Goal: Information Seeking & Learning: Learn about a topic

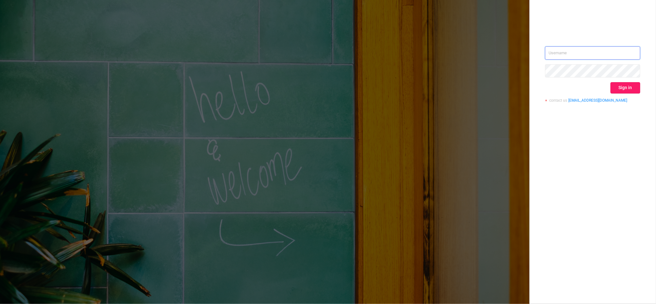
type input "igor@protected.media"
click at [623, 86] on button "Sign in" at bounding box center [626, 87] width 30 height 11
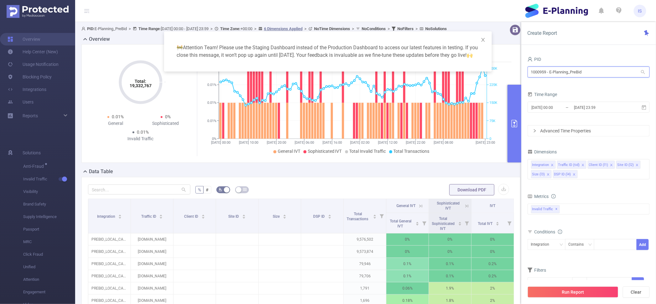
drag, startPoint x: 593, startPoint y: 72, endPoint x: 442, endPoint y: 56, distance: 151.5
click at [442, 56] on body "IS Overview Help Center (New) Usage Notification Blocking Policy Integrations U…" at bounding box center [328, 152] width 656 height 304
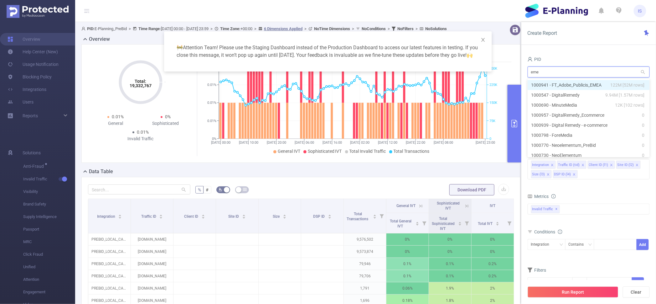
type input "emea"
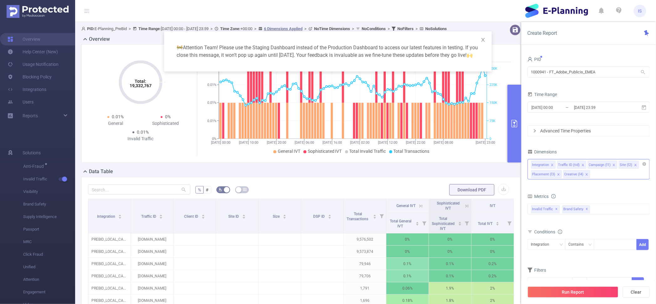
click at [585, 173] on icon "icon: close" at bounding box center [586, 174] width 3 height 3
click at [558, 174] on icon "icon: close" at bounding box center [559, 174] width 2 height 2
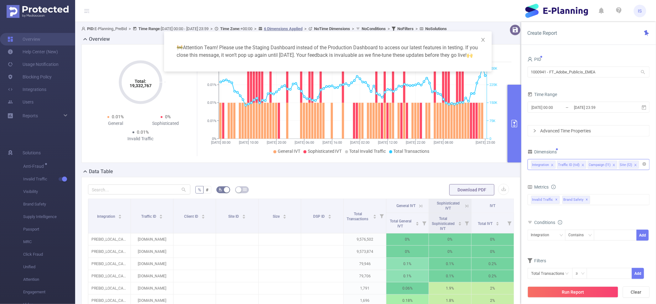
click at [613, 164] on icon "icon: close" at bounding box center [614, 164] width 3 height 3
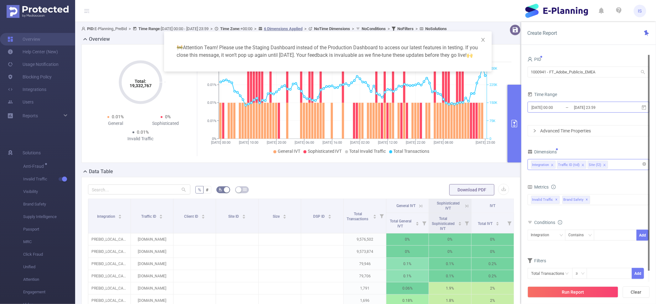
click at [574, 107] on input "2025-09-29 23:59" at bounding box center [599, 107] width 51 height 8
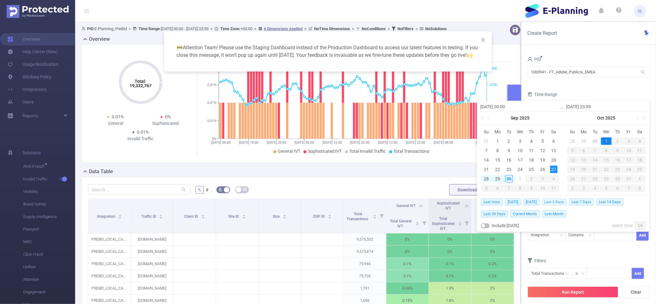
click at [563, 201] on span "Last 3 Days" at bounding box center [554, 201] width 25 height 7
type input "[DATE] 00:00"
type input "[DATE] 23:59"
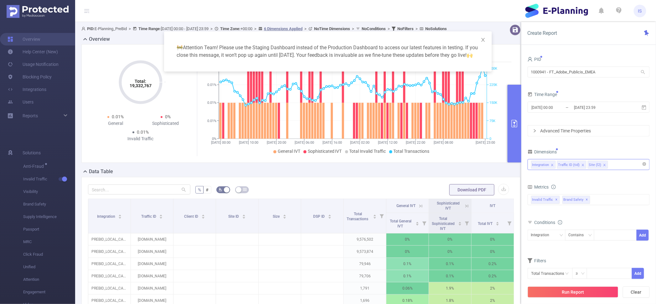
click at [593, 218] on div "Conditions" at bounding box center [589, 223] width 122 height 10
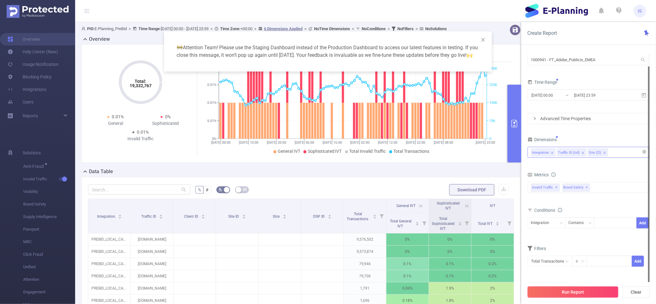
click at [591, 291] on button "Run Report" at bounding box center [573, 291] width 91 height 11
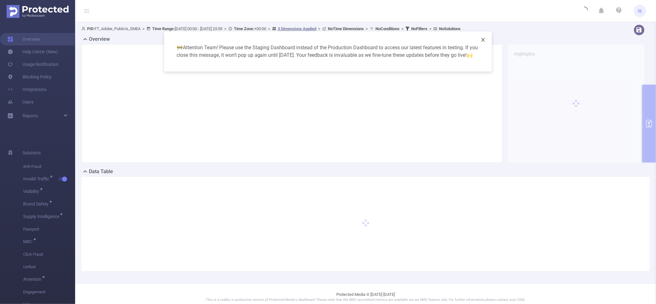
click at [483, 41] on icon "icon: close" at bounding box center [483, 39] width 5 height 5
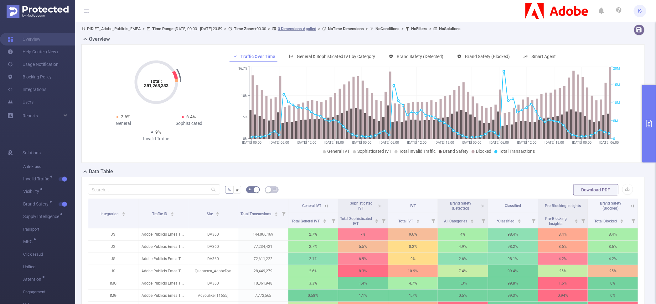
click at [653, 102] on button "primary" at bounding box center [649, 124] width 14 height 78
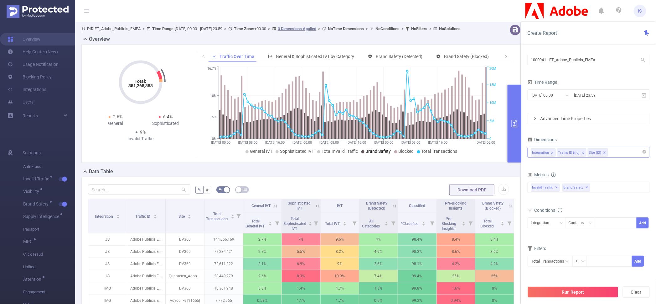
click at [373, 153] on span "Brand Safety" at bounding box center [378, 150] width 25 height 5
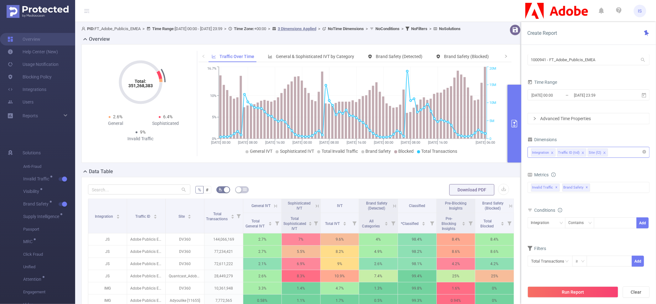
click at [605, 152] on li "Site (l2)" at bounding box center [598, 152] width 20 height 8
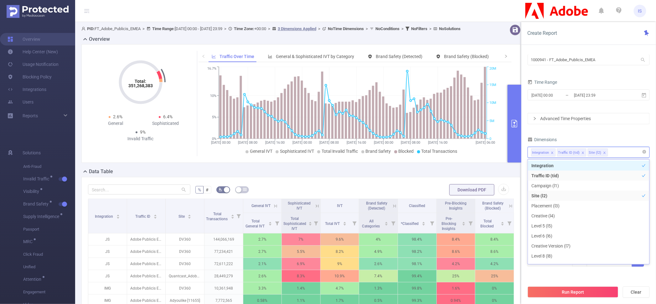
click at [603, 152] on icon "icon: close" at bounding box center [604, 152] width 3 height 3
click at [603, 152] on div "Integration Traffic ID (tid) Site (l2)" at bounding box center [588, 152] width 115 height 10
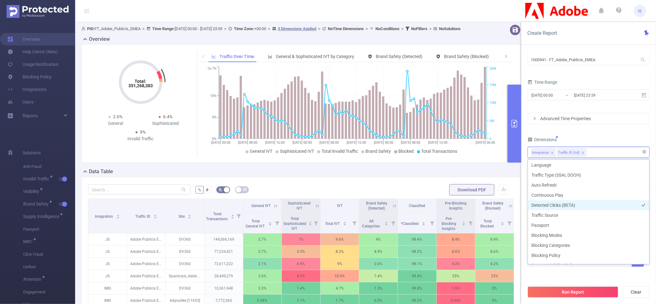
scroll to position [178, 0]
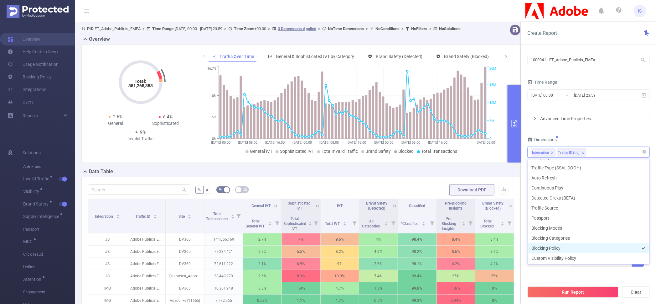
click at [566, 250] on li "Blocking Policy" at bounding box center [589, 248] width 122 height 10
click at [567, 274] on div "Filters Total Transactions ≥ Add" at bounding box center [589, 259] width 122 height 31
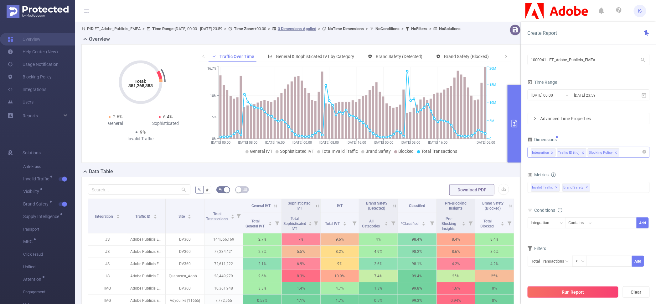
click at [567, 293] on button "Run Report" at bounding box center [573, 291] width 91 height 11
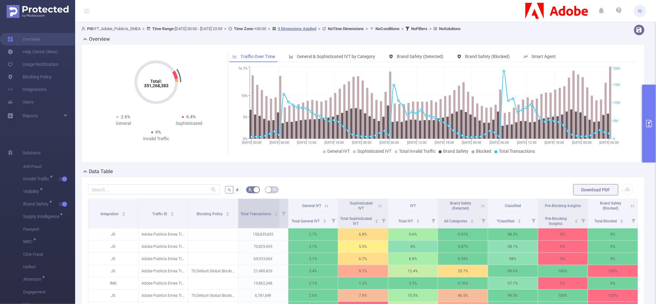
scroll to position [39, 0]
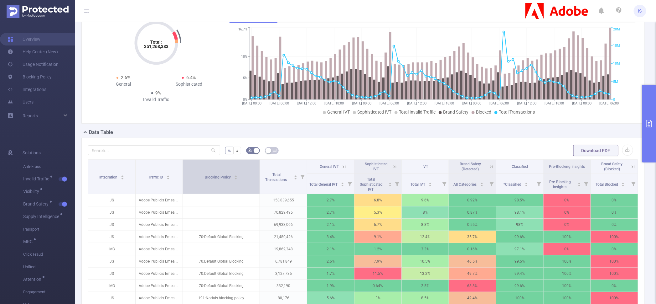
drag, startPoint x: 236, startPoint y: 184, endPoint x: 252, endPoint y: 184, distance: 16.3
click at [252, 184] on th "Blocking Policy" at bounding box center [221, 176] width 77 height 34
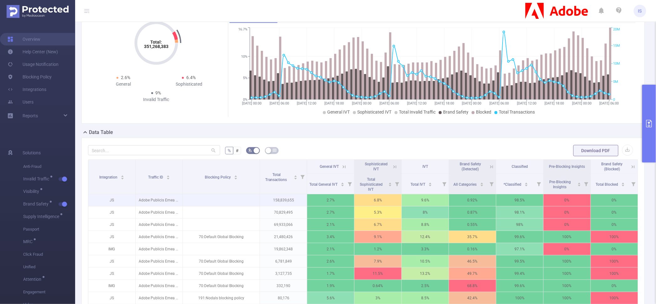
scroll to position [78, 0]
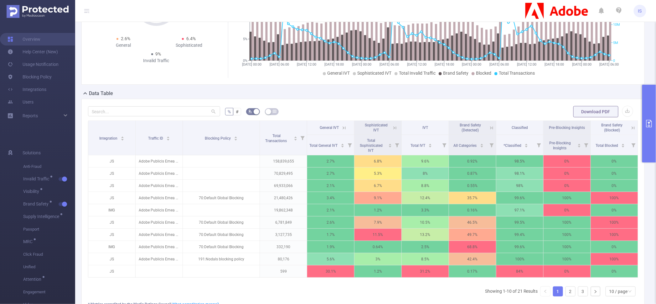
click at [631, 127] on icon at bounding box center [634, 128] width 6 height 6
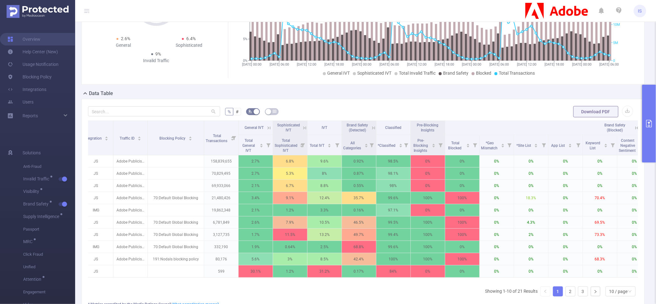
scroll to position [0, 0]
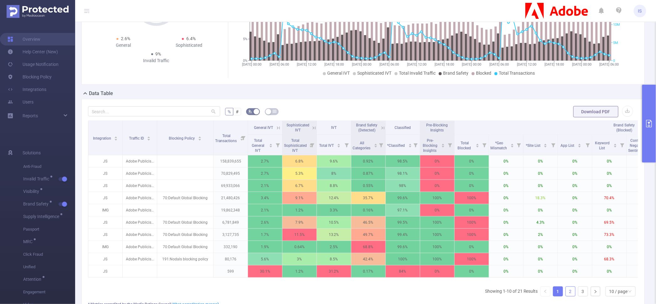
click at [567, 296] on link "2" at bounding box center [570, 290] width 9 height 9
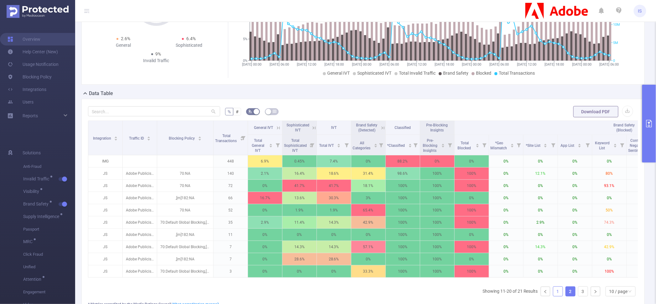
click at [553, 296] on link "1" at bounding box center [557, 290] width 9 height 9
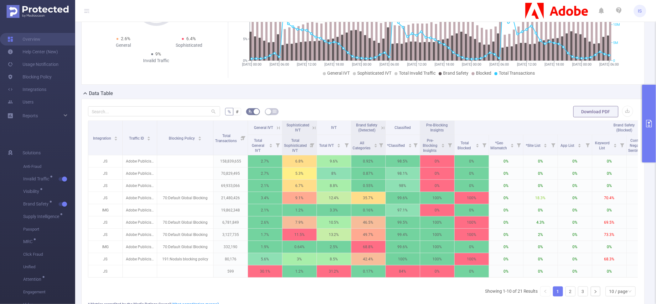
click at [647, 104] on button "primary" at bounding box center [649, 124] width 14 height 78
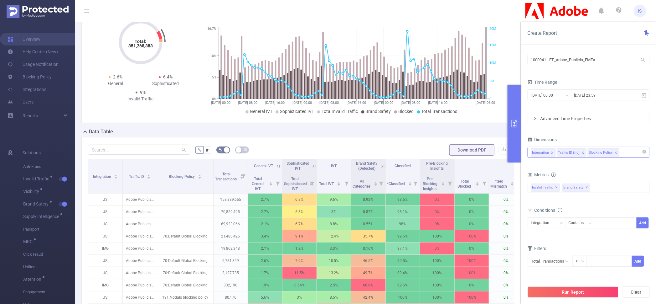
scroll to position [117, 0]
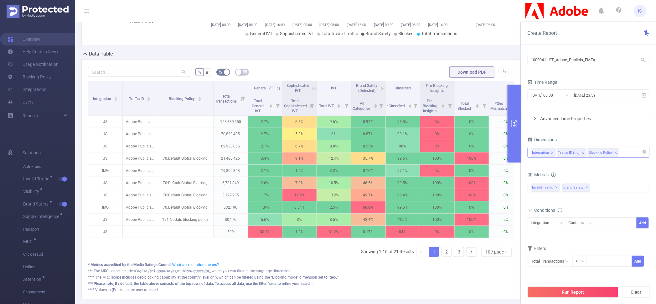
click at [384, 91] on icon at bounding box center [383, 89] width 6 height 6
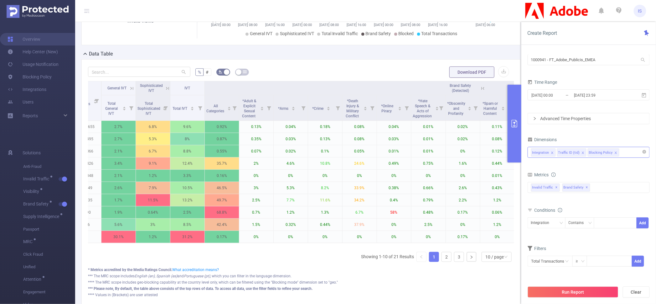
scroll to position [0, 0]
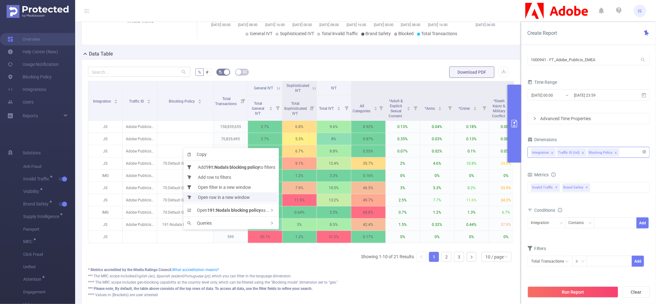
click at [244, 198] on li "Open row in a new window" at bounding box center [232, 197] width 96 height 10
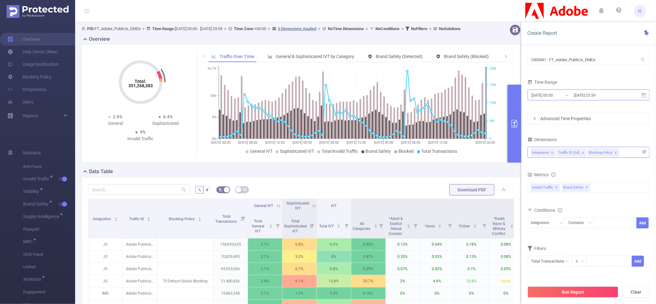
click at [559, 99] on input "[DATE] 00:00" at bounding box center [556, 95] width 51 height 8
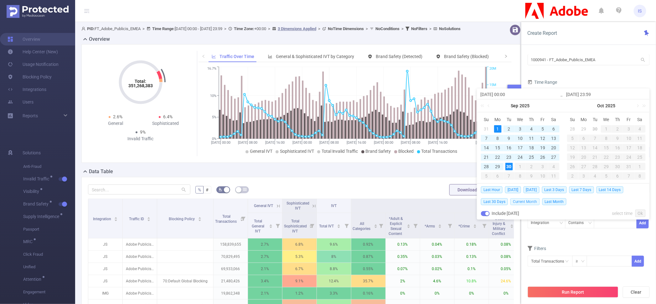
click at [528, 200] on span "Current Month" at bounding box center [525, 201] width 29 height 7
type input "2025-09-01 00:00"
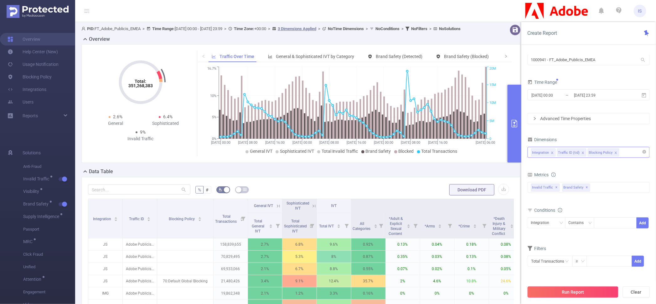
click at [566, 292] on button "Run Report" at bounding box center [573, 291] width 91 height 11
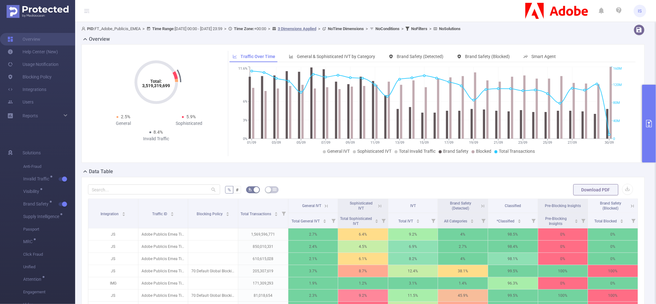
click at [649, 114] on button "primary" at bounding box center [649, 124] width 14 height 78
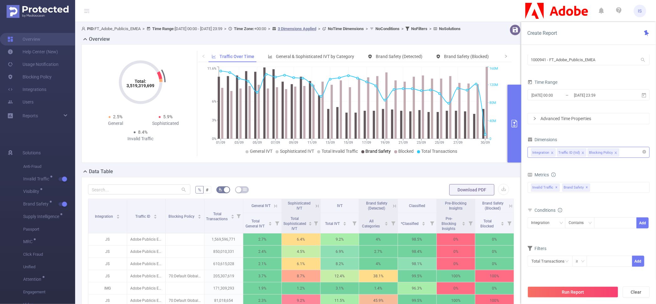
click at [373, 153] on span "Brand Safety" at bounding box center [378, 150] width 25 height 5
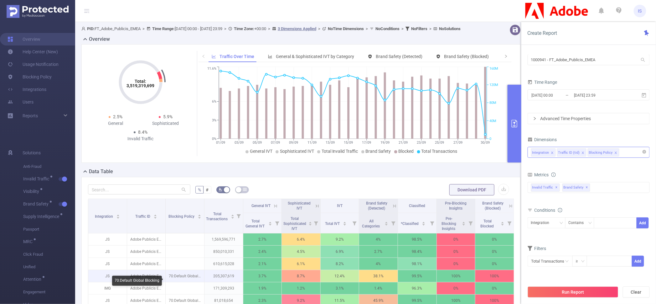
click at [190, 282] on p "70:Default Global Blocking" at bounding box center [185, 276] width 39 height 12
click at [508, 209] on icon at bounding box center [511, 206] width 6 height 6
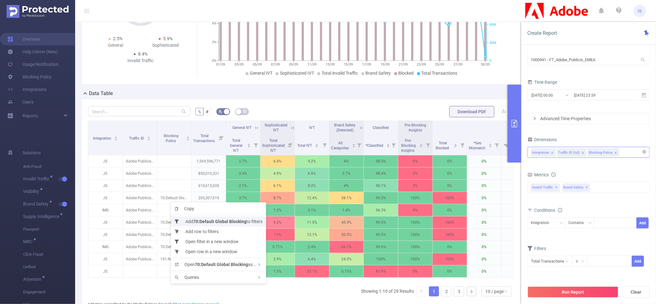
click at [197, 222] on b "70:Default Global Blocking" at bounding box center [219, 221] width 53 height 5
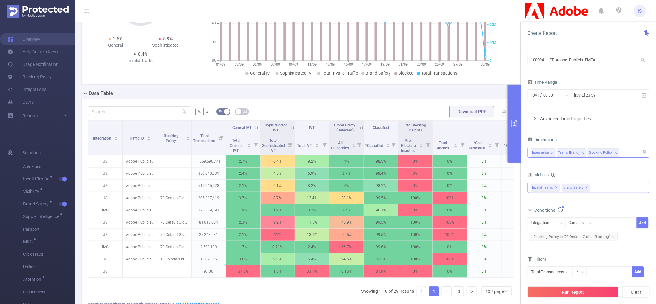
click at [601, 188] on div "Invalid Traffic ✕ Brand Safety ✕" at bounding box center [589, 187] width 122 height 11
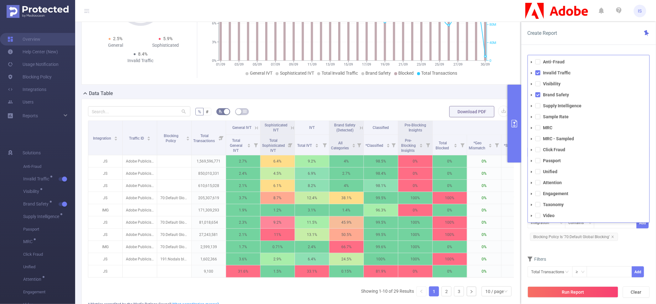
click at [584, 248] on form "Dimensions Integration Traffic ID (tid) Blocking Policy Metrics total Total Gen…" at bounding box center [589, 210] width 122 height 150
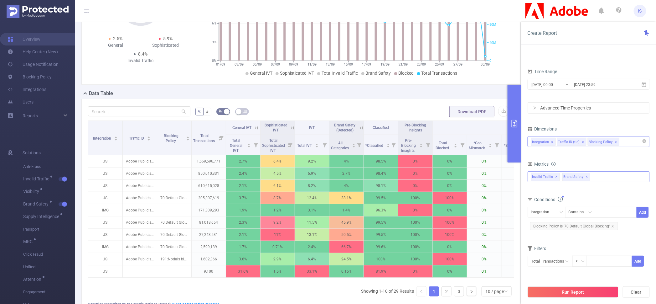
click at [602, 178] on div "Invalid Traffic ✕ Brand Safety ✕ Anti-Fraud Invalid Traffic Visibility Brand Sa…" at bounding box center [589, 176] width 122 height 11
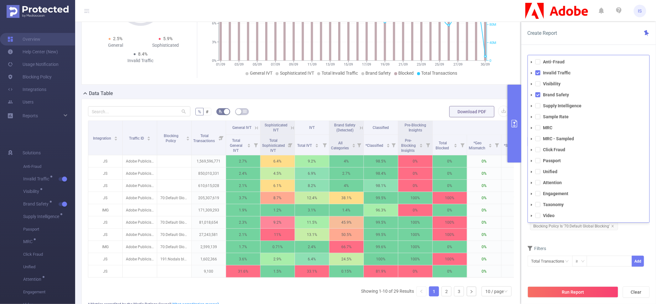
click at [566, 239] on form "Dimensions Integration Traffic ID (tid) Blocking Policy Metrics total Total Gen…" at bounding box center [589, 199] width 122 height 150
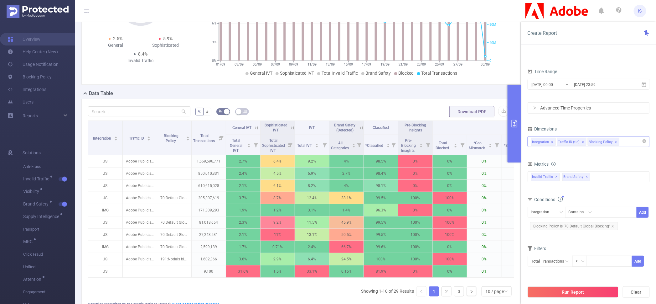
click at [621, 141] on input at bounding box center [622, 142] width 3 height 8
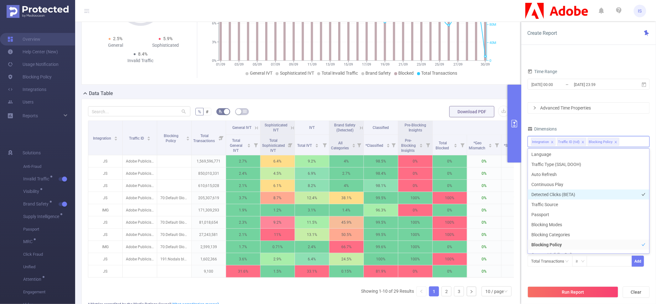
scroll to position [178, 0]
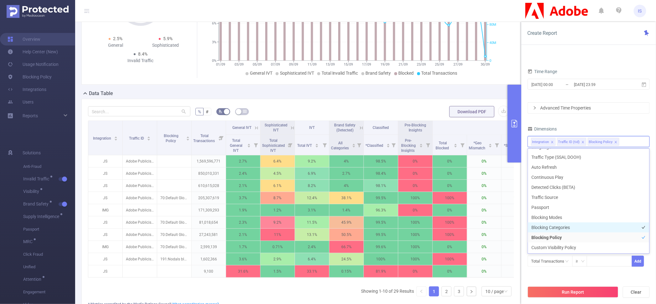
click at [556, 227] on li "Blocking Categories" at bounding box center [589, 227] width 122 height 10
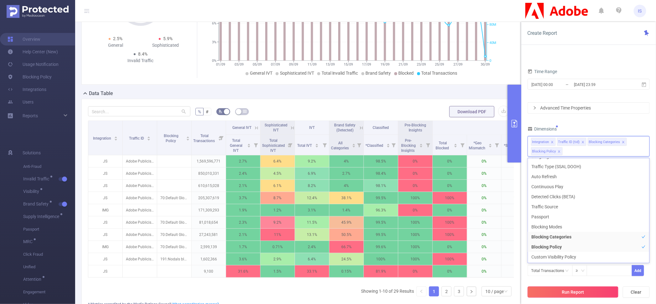
click at [567, 290] on button "Run Report" at bounding box center [573, 291] width 91 height 11
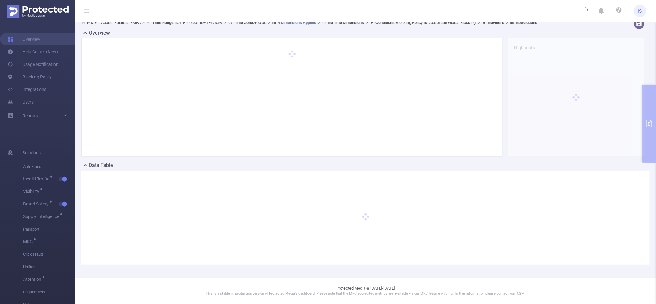
scroll to position [6, 0]
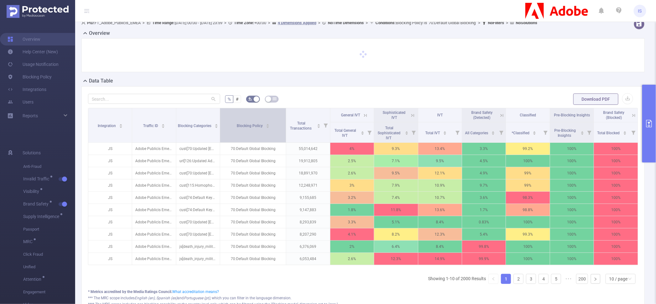
drag, startPoint x: 268, startPoint y: 118, endPoint x: 279, endPoint y: 121, distance: 12.0
click at [279, 121] on th "Blocking Policy" at bounding box center [253, 125] width 66 height 34
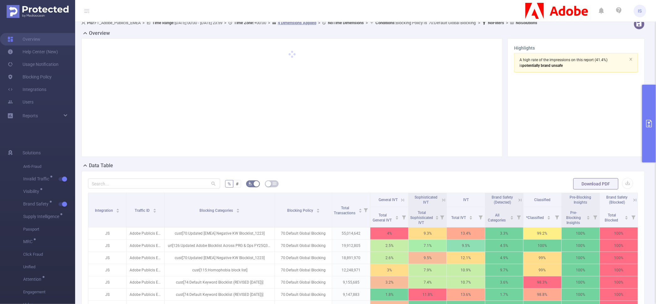
drag, startPoint x: 218, startPoint y: 121, endPoint x: 272, endPoint y: 127, distance: 53.9
click at [272, 127] on div "Overview Highlights A high rate of the impressions on this report (41.4%) is po…" at bounding box center [365, 219] width 568 height 381
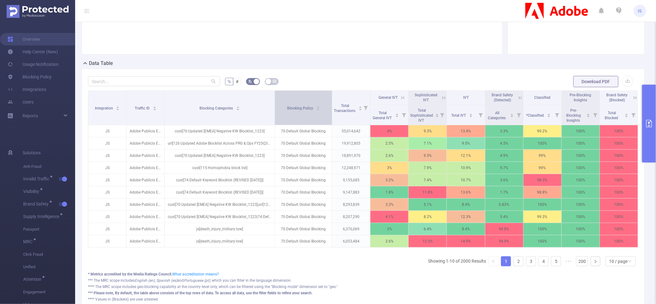
scroll to position [123, 0]
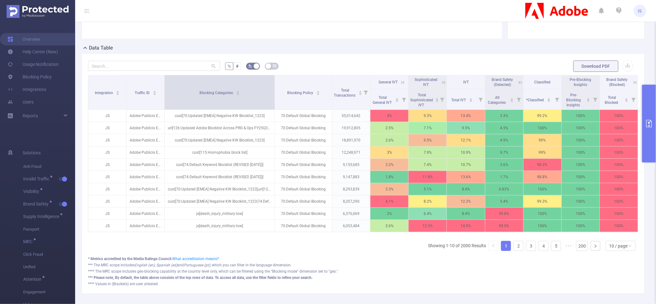
click at [272, 89] on tr "Integration Traffic ID Blocking Categories Blocking Policy Total Transactions G…" at bounding box center [363, 82] width 550 height 14
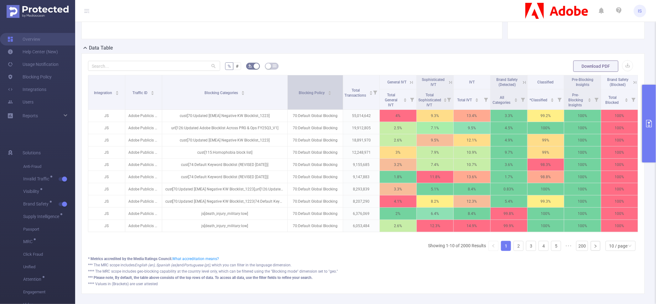
drag, startPoint x: 272, startPoint y: 106, endPoint x: 288, endPoint y: 106, distance: 15.4
click at [288, 89] on tr "Integration Traffic ID Blocking Categories Blocking Policy Total Transactions G…" at bounding box center [363, 82] width 550 height 14
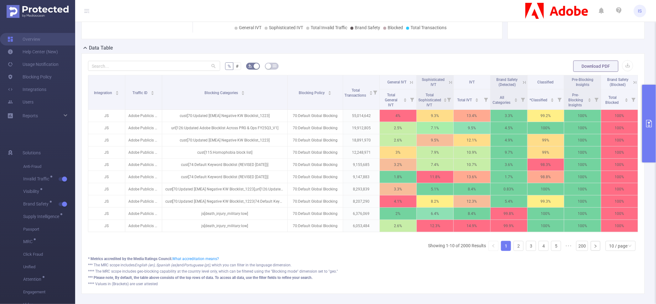
click at [634, 82] on icon at bounding box center [635, 82] width 3 height 3
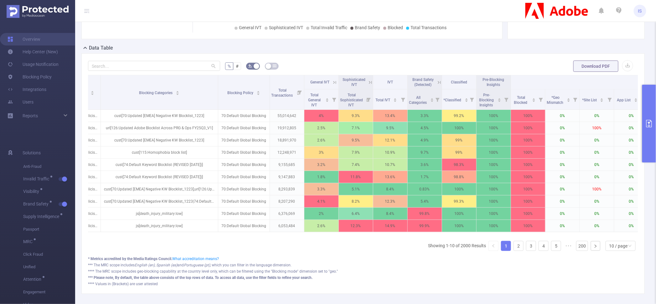
scroll to position [0, 0]
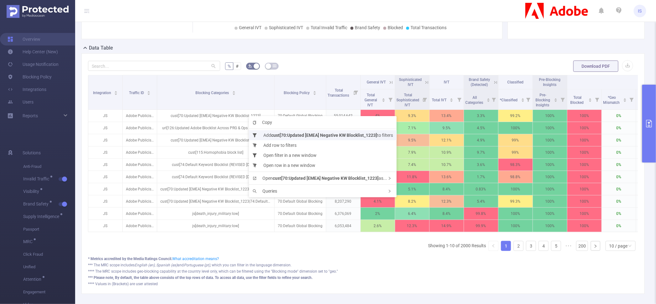
click at [268, 133] on li "Add cust[70:Updated [EMEA] Negative KW Blocklist_1223] to filters" at bounding box center [323, 135] width 148 height 10
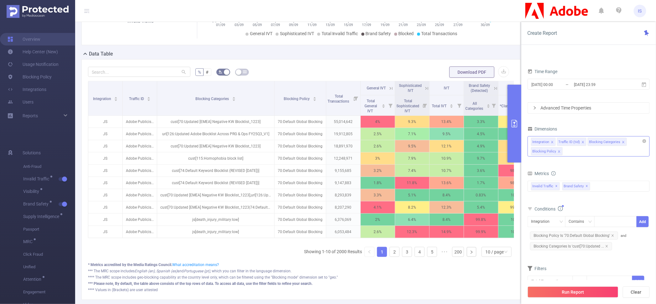
click at [576, 151] on div "Integration Traffic ID (tid) Blocking Categories Blocking Policy" at bounding box center [589, 146] width 122 height 20
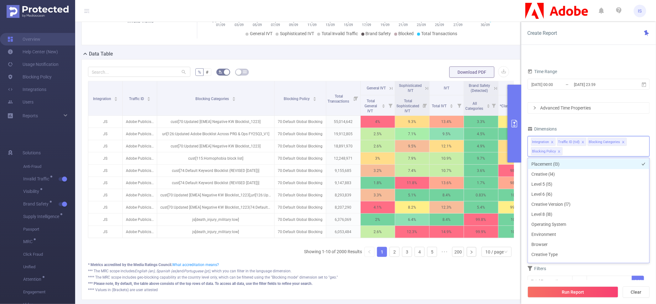
scroll to position [80, 0]
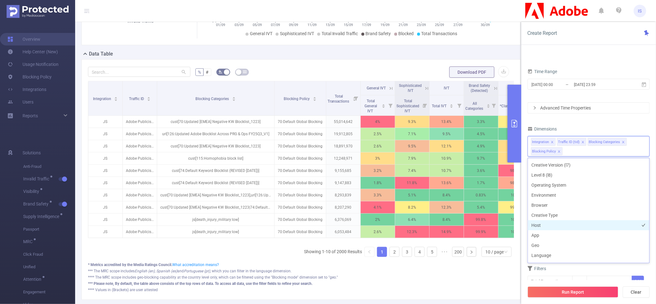
click at [545, 226] on li "Host" at bounding box center [589, 225] width 122 height 10
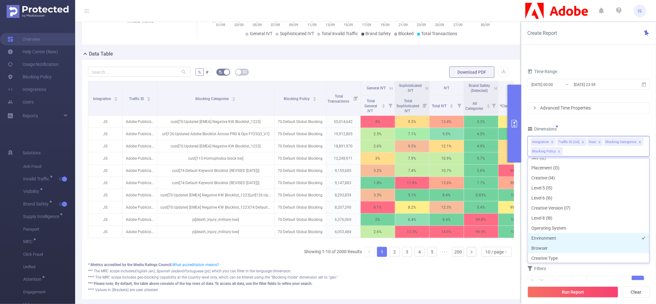
scroll to position [0, 0]
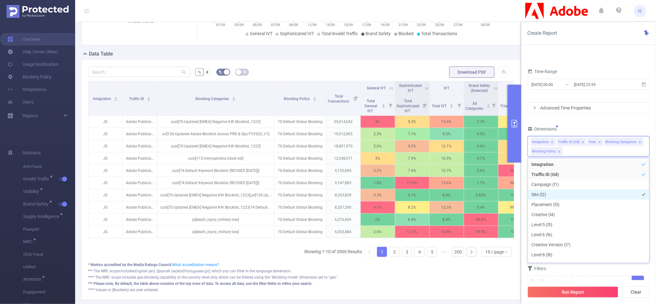
click at [548, 195] on li "Site (l2)" at bounding box center [589, 194] width 122 height 10
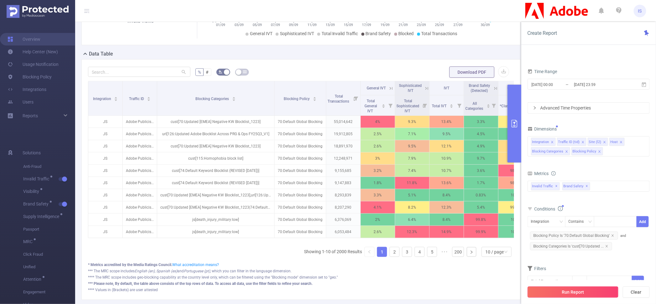
click at [571, 289] on button "Run Report" at bounding box center [573, 291] width 91 height 11
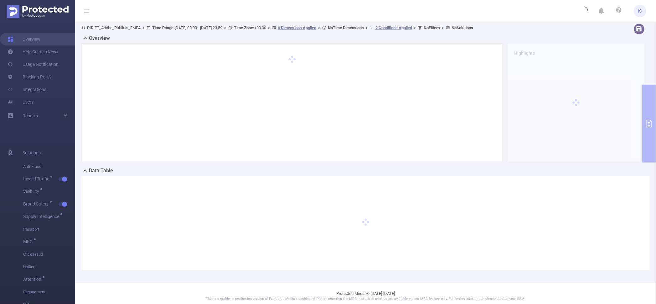
scroll to position [0, 0]
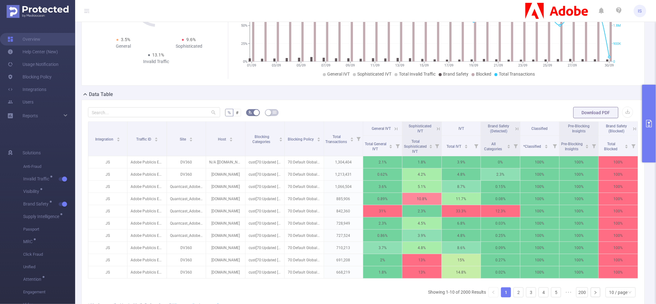
scroll to position [78, 0]
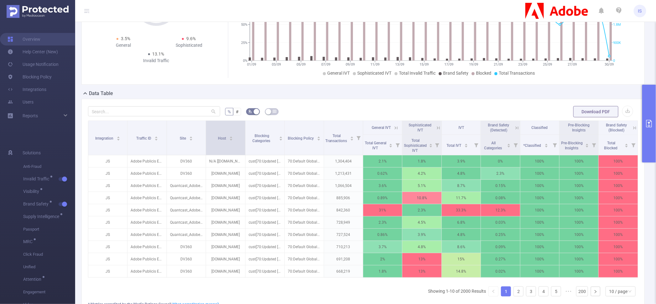
click at [243, 135] on tr "Integration Traffic ID Site Host Blocking Categories Blocking Policy Total Tran…" at bounding box center [363, 128] width 550 height 14
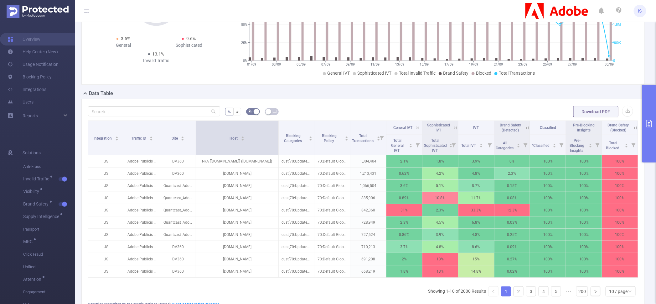
drag, startPoint x: 243, startPoint y: 145, endPoint x: 277, endPoint y: 147, distance: 34.2
click at [277, 135] on tr "Integration Traffic ID Site Host Blocking Categories Blocking Policy Total Tran…" at bounding box center [363, 128] width 550 height 14
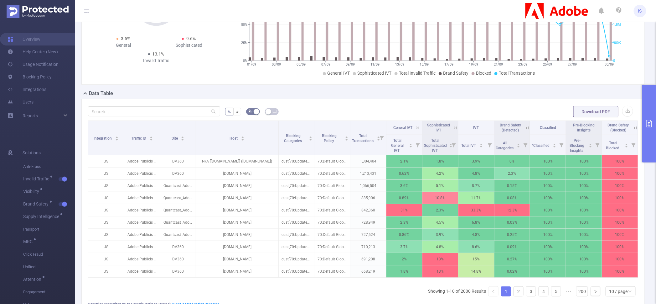
scroll to position [0, 1]
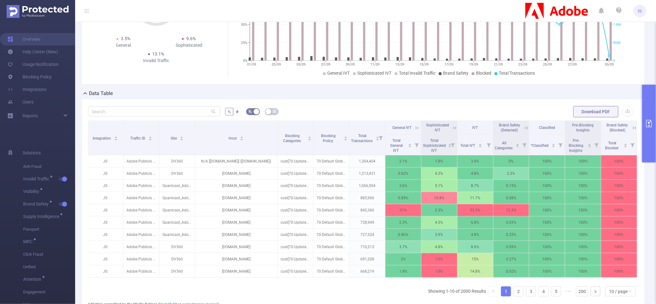
click at [630, 127] on icon at bounding box center [634, 127] width 8 height 6
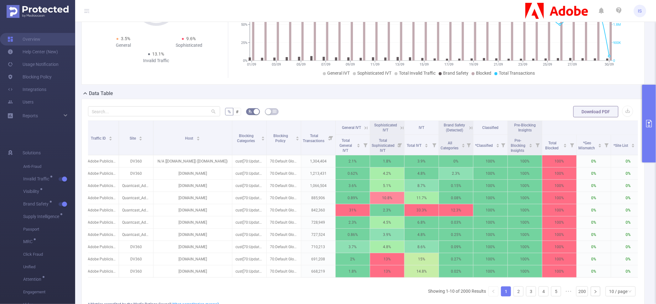
scroll to position [0, 0]
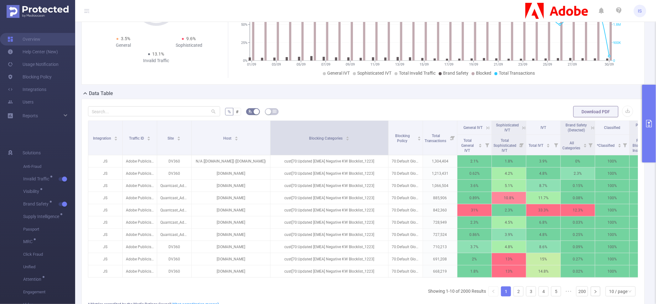
drag, startPoint x: 304, startPoint y: 135, endPoint x: 387, endPoint y: 135, distance: 83.6
click at [387, 135] on span at bounding box center [388, 138] width 3 height 34
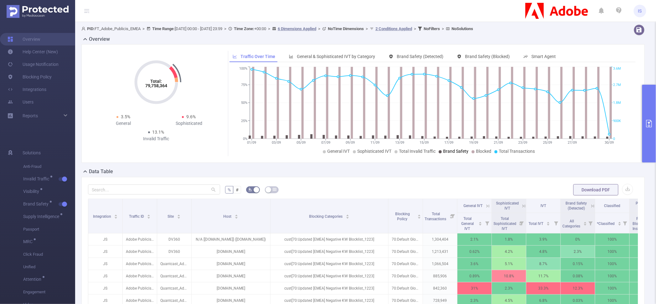
click at [451, 152] on span "Brand Safety" at bounding box center [455, 150] width 25 height 5
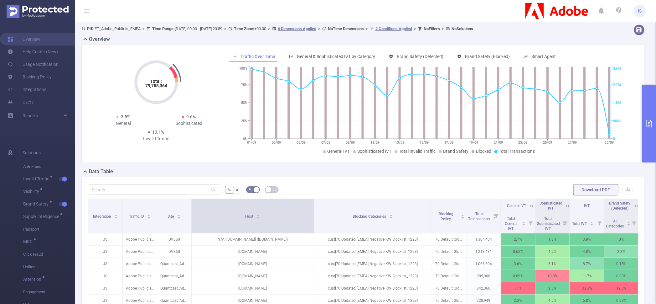
drag, startPoint x: 269, startPoint y: 205, endPoint x: 313, endPoint y: 208, distance: 43.6
click at [313, 208] on span at bounding box center [313, 216] width 3 height 34
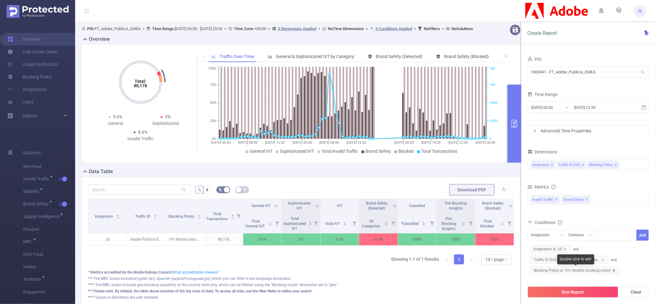
click at [613, 269] on icon "icon: close" at bounding box center [614, 270] width 2 height 2
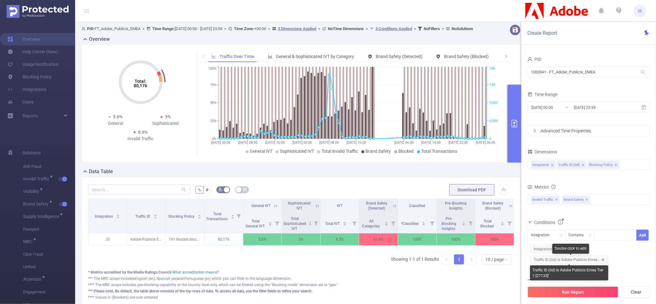
click at [603, 258] on icon "icon: close" at bounding box center [603, 259] width 3 height 3
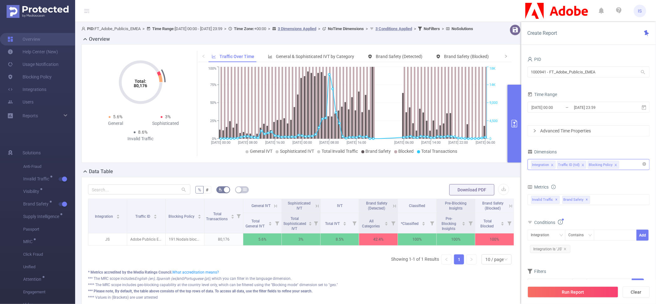
click at [631, 166] on div "Integration Traffic ID (tid) Blocking Policy" at bounding box center [588, 164] width 115 height 10
click at [616, 149] on div "Dimensions" at bounding box center [589, 152] width 122 height 10
click at [586, 108] on input "[DATE] 23:59" at bounding box center [599, 107] width 51 height 8
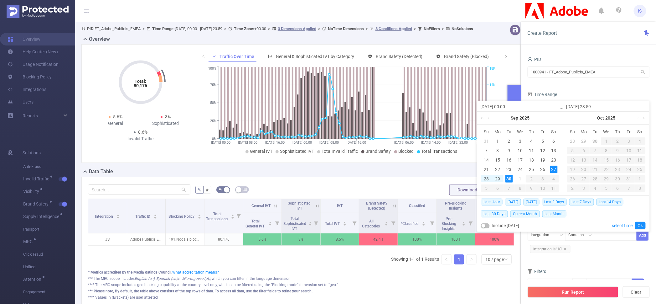
click at [585, 95] on div "Time Range" at bounding box center [589, 95] width 122 height 10
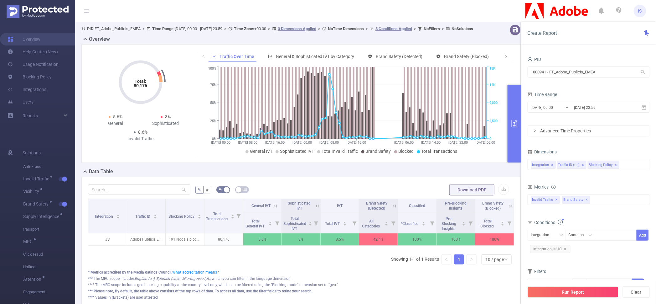
click at [585, 124] on form "PID 1000941 - FT_Adobe_Publicis_EMEA 1000941 - FT_Adobe_Publicis_EMEA Time Rang…" at bounding box center [589, 95] width 122 height 81
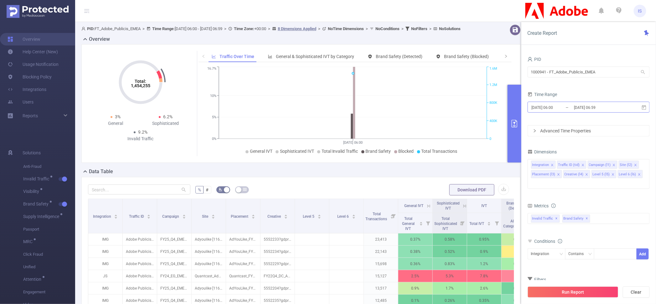
click at [549, 107] on input "2025-09-30 06:00" at bounding box center [556, 107] width 51 height 8
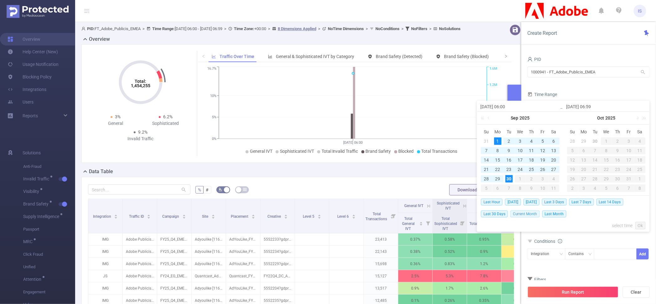
click at [517, 212] on span "Current Month" at bounding box center [525, 213] width 29 height 7
type input "2025-09-01 00:00"
type input "[DATE] 23:59"
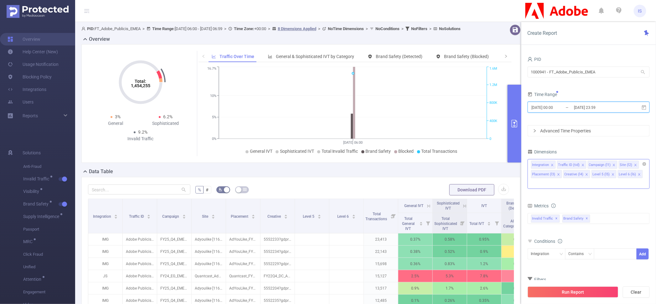
click at [613, 165] on icon "icon: close" at bounding box center [614, 164] width 2 height 2
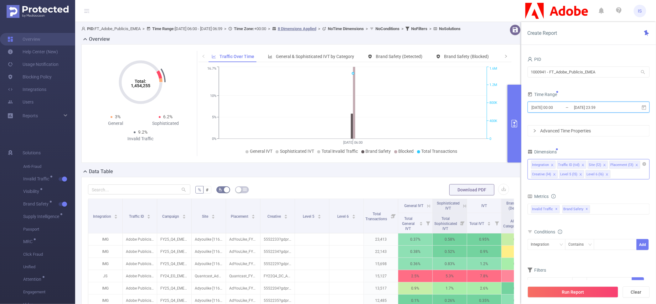
click at [636, 165] on icon "icon: close" at bounding box center [637, 164] width 3 height 3
click at [631, 165] on icon "icon: close" at bounding box center [632, 164] width 3 height 3
click at [630, 165] on icon "icon: close" at bounding box center [631, 164] width 3 height 3
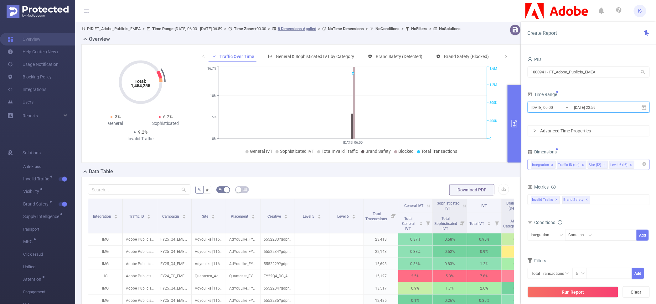
click at [630, 165] on icon "icon: close" at bounding box center [631, 164] width 3 height 3
click at [555, 289] on button "Run Report" at bounding box center [573, 291] width 91 height 11
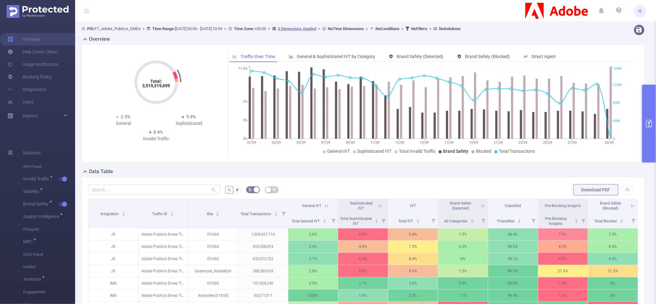
click at [447, 151] on span "Brand Safety" at bounding box center [455, 150] width 25 height 5
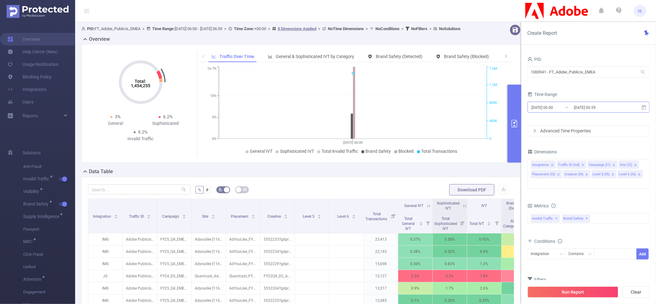
click at [580, 106] on input "2025-09-30 06:59" at bounding box center [599, 107] width 51 height 8
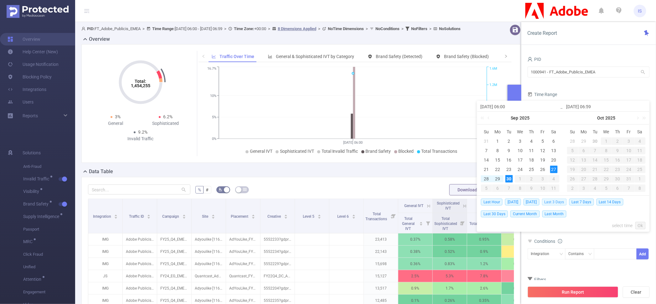
click at [566, 203] on span "Last 3 Days" at bounding box center [554, 201] width 25 height 7
type input "[DATE] 00:00"
type input "[DATE] 23:59"
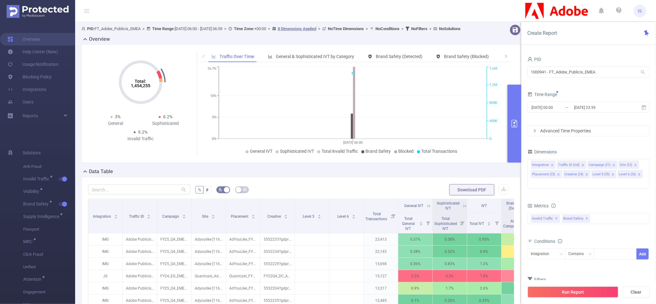
click at [574, 220] on div "Total General IVT Data Centers Disclosed Bots Known Crawlers Irregular Activity…" at bounding box center [589, 222] width 122 height 18
click at [586, 174] on icon "icon: close" at bounding box center [587, 174] width 2 height 2
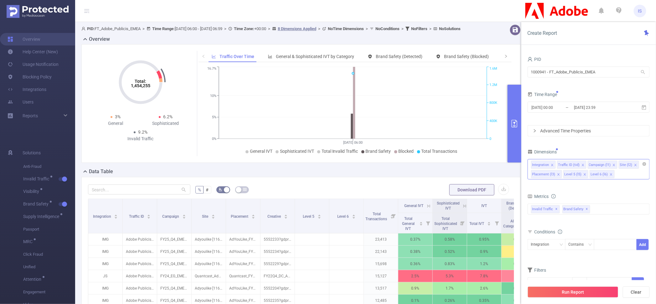
click at [558, 173] on icon "icon: close" at bounding box center [559, 174] width 2 height 2
click at [553, 173] on icon "icon: close" at bounding box center [553, 174] width 2 height 2
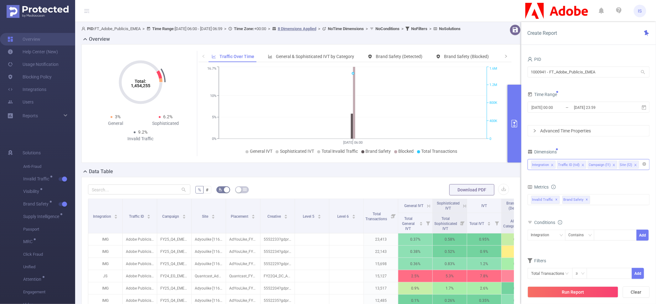
click at [614, 164] on icon "icon: close" at bounding box center [614, 164] width 3 height 3
click at [590, 177] on form "Dimensions Integration Traffic ID (tid) Site (l2) Metrics Total General IVT Dat…" at bounding box center [589, 216] width 122 height 139
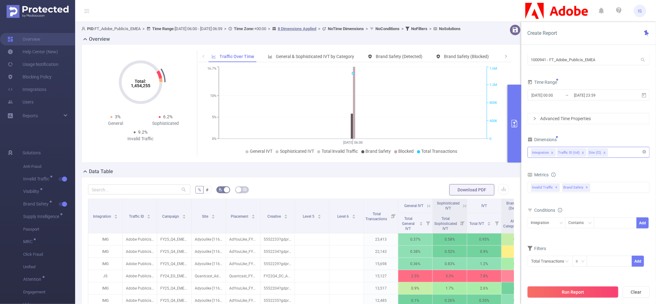
click at [574, 293] on button "Run Report" at bounding box center [573, 291] width 91 height 11
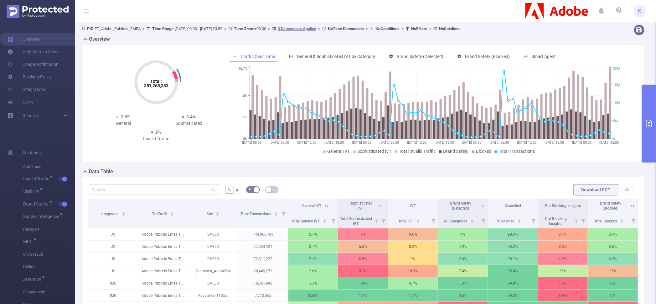
click at [648, 125] on icon "primary" at bounding box center [650, 124] width 8 height 8
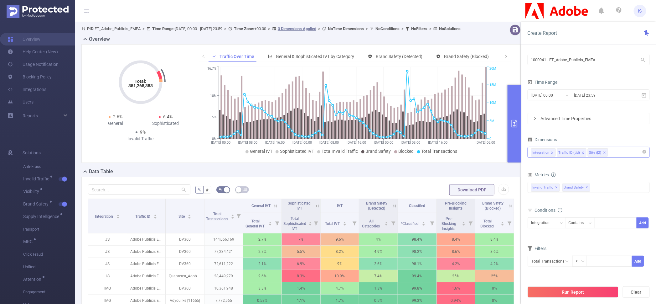
click at [618, 153] on div "Integration Traffic ID (tid) Site (l2)" at bounding box center [588, 152] width 115 height 10
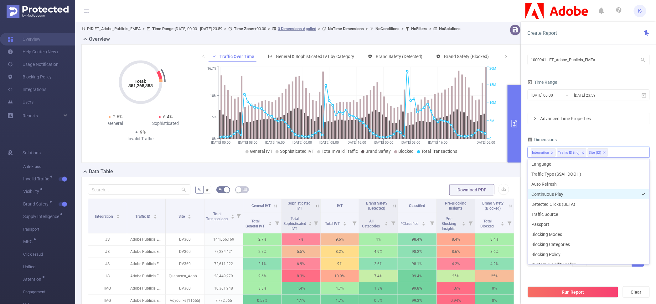
scroll to position [178, 0]
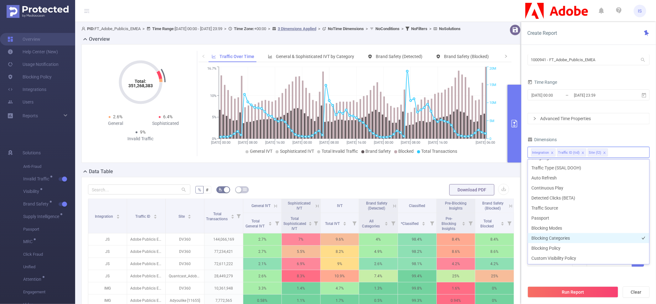
click at [562, 238] on li "Blocking Categories" at bounding box center [589, 238] width 122 height 10
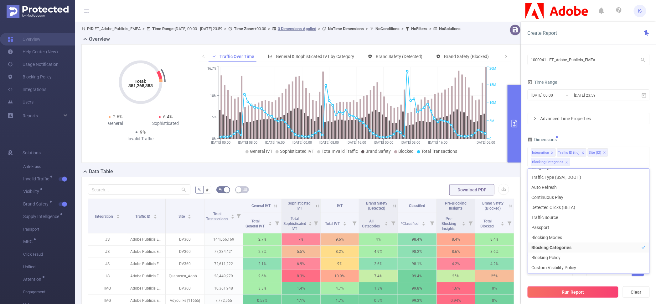
click at [588, 293] on button "Run Report" at bounding box center [573, 291] width 91 height 11
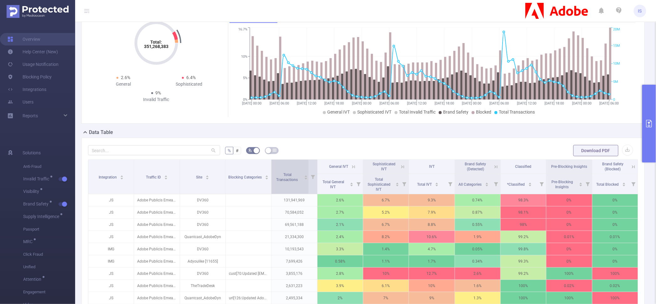
scroll to position [78, 0]
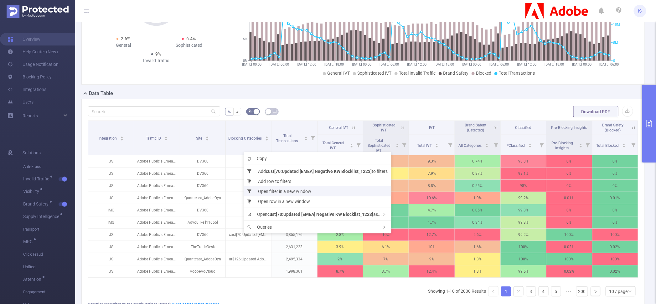
click at [277, 193] on li "Open filter in a new window" at bounding box center [318, 191] width 148 height 10
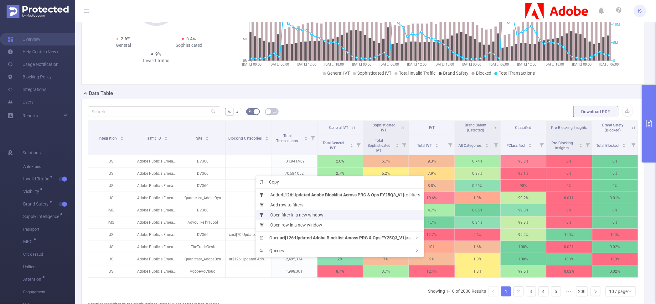
click at [284, 215] on li "Open filter in a new window" at bounding box center [340, 215] width 168 height 10
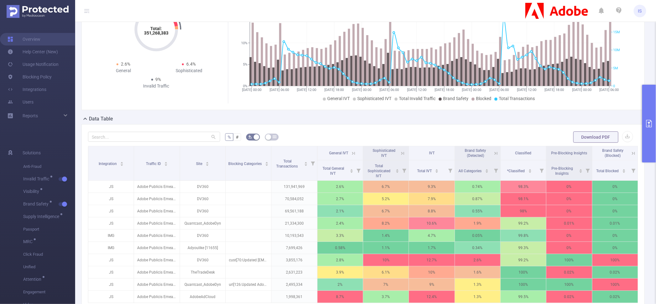
scroll to position [0, 0]
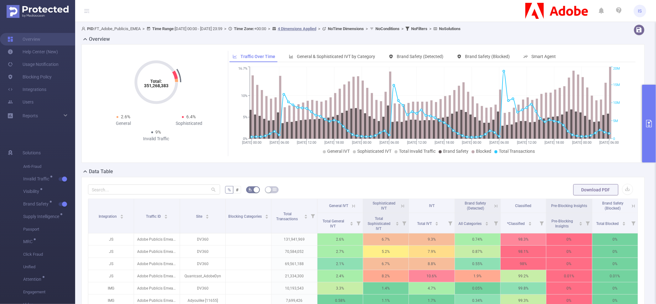
click at [645, 102] on button "primary" at bounding box center [649, 124] width 14 height 78
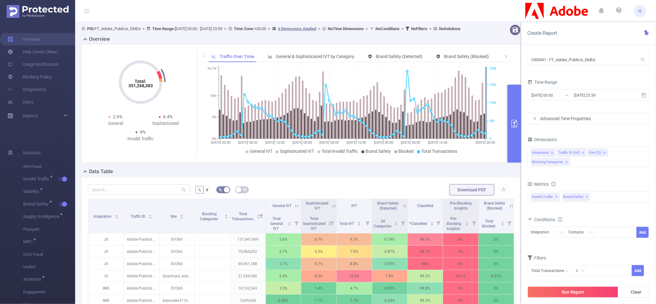
click at [516, 109] on button "primary" at bounding box center [515, 124] width 14 height 78
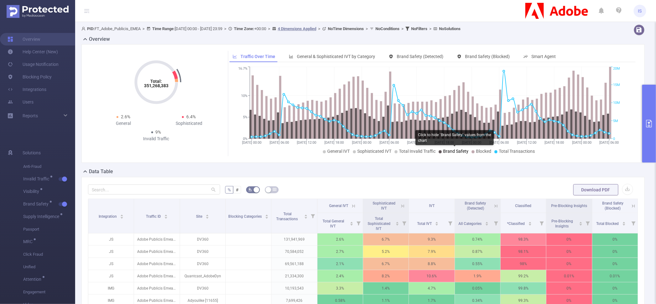
click at [447, 151] on span "Brand Safety" at bounding box center [455, 150] width 25 height 5
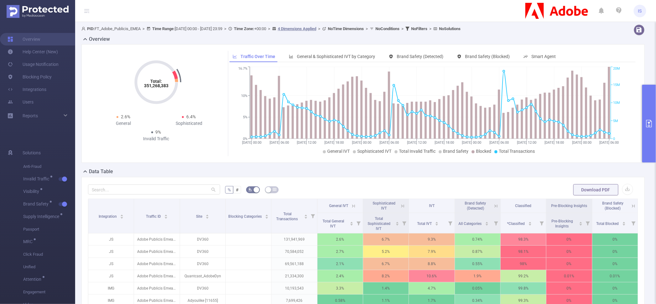
click at [647, 112] on button "primary" at bounding box center [649, 124] width 14 height 78
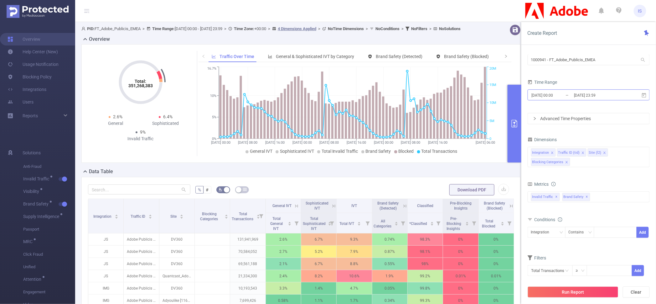
click at [573, 97] on input "[DATE] 00:00" at bounding box center [556, 95] width 51 height 8
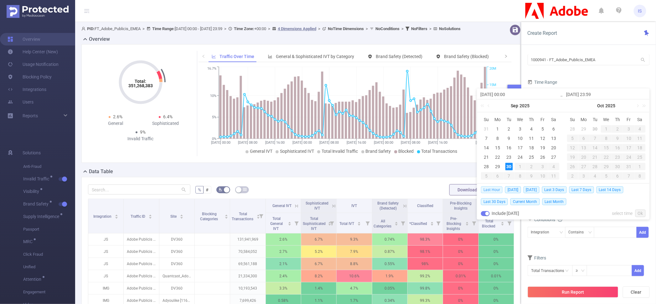
click at [498, 189] on span "Last Hour" at bounding box center [492, 189] width 22 height 7
type input "2025-09-30 05:00"
type input "2025-09-30 05:59"
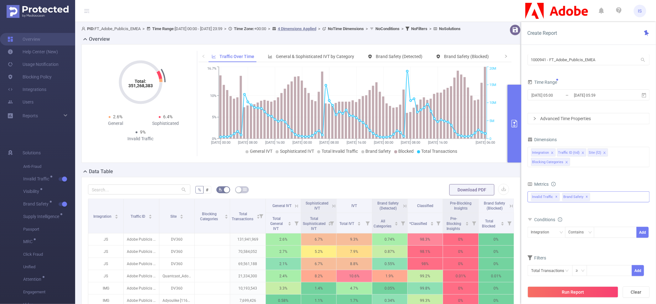
click at [602, 202] on div "Invalid Traffic ✕ Brand Safety ✕" at bounding box center [589, 196] width 122 height 11
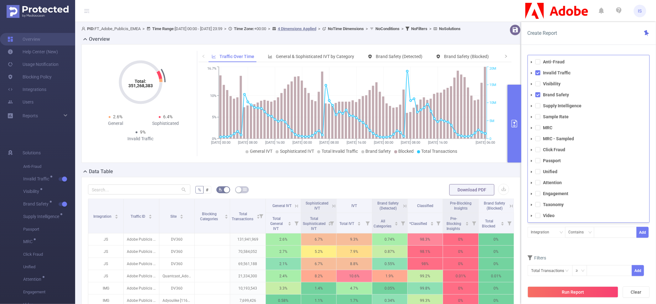
click at [554, 245] on div "Conditions Integration Contains Add" at bounding box center [589, 230] width 122 height 31
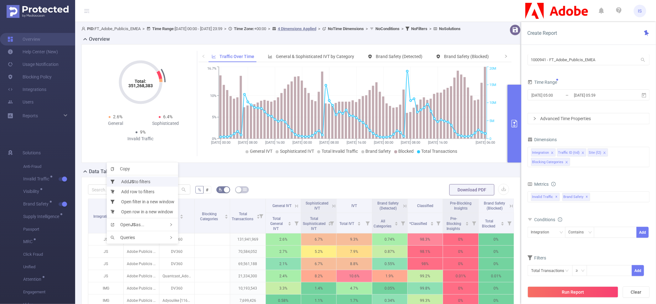
click at [136, 184] on li "Add JS to filters" at bounding box center [142, 181] width 71 height 10
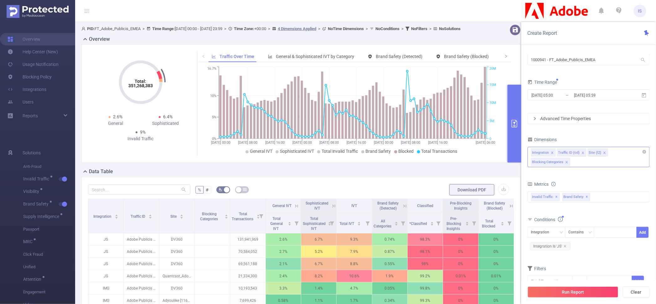
click at [587, 162] on div "Integration Traffic ID (tid) Site (l2) Blocking Categories" at bounding box center [589, 157] width 122 height 20
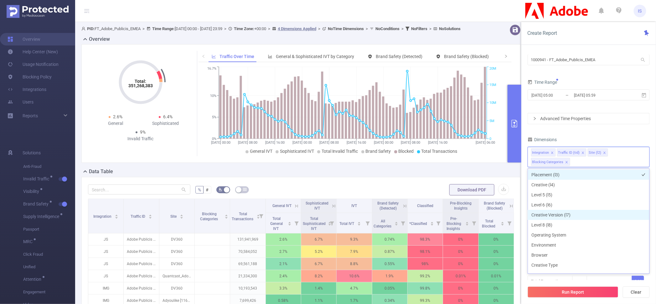
scroll to position [80, 0]
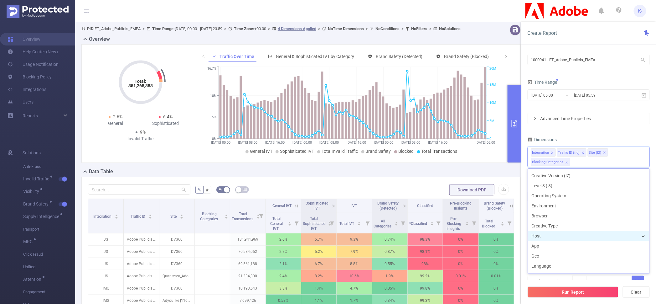
click at [547, 233] on li "Host" at bounding box center [589, 236] width 122 height 10
click at [585, 132] on div "PID 1000941 - FT_Adobe_Publicis_EMEA 1000941 - FT_Adobe_Publicis_EMEA Time Rang…" at bounding box center [589, 169] width 122 height 252
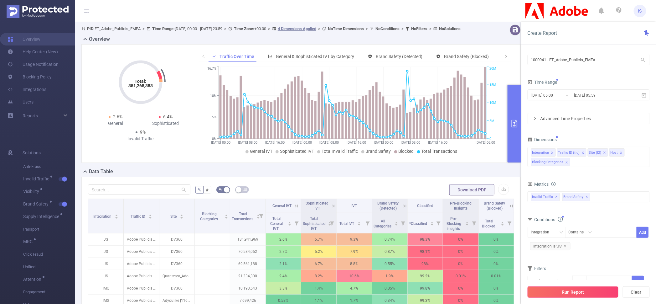
click at [558, 292] on button "Run Report" at bounding box center [573, 291] width 91 height 11
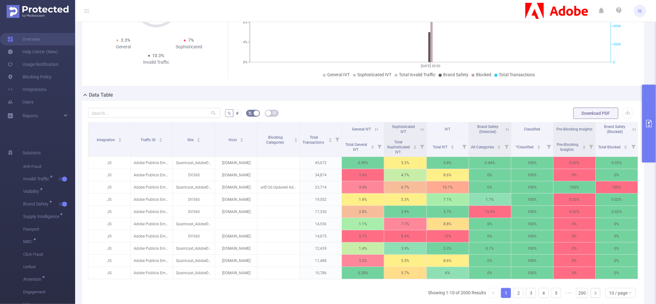
scroll to position [78, 0]
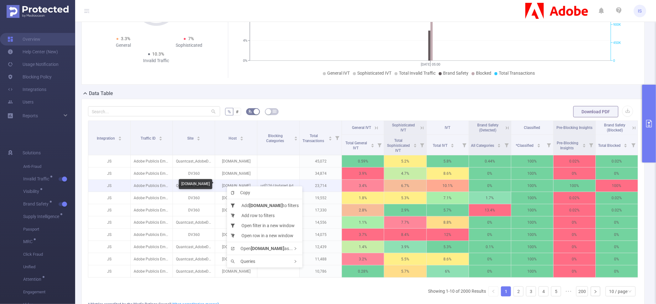
click at [217, 184] on p "[DOMAIN_NAME]" at bounding box center [236, 185] width 42 height 12
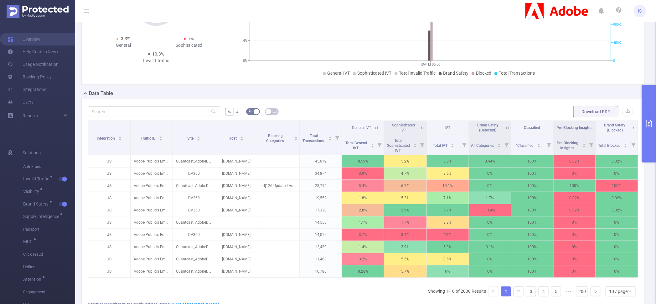
click at [631, 127] on icon at bounding box center [634, 128] width 6 height 6
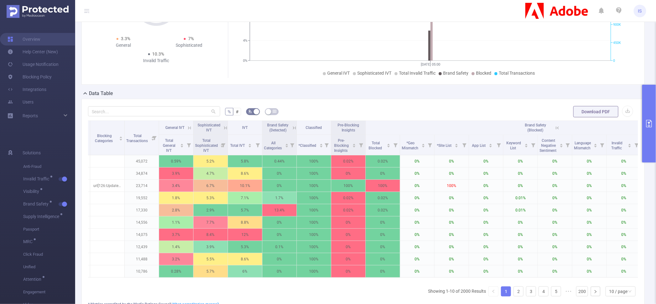
scroll to position [0, 0]
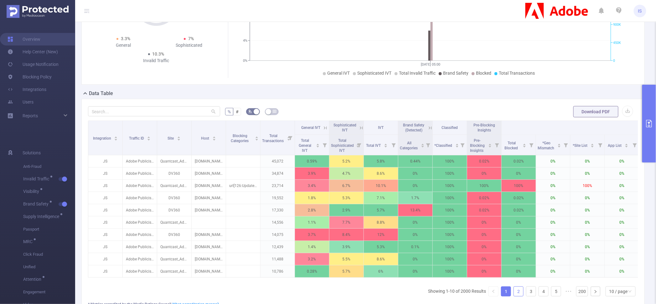
click at [514, 296] on link "2" at bounding box center [518, 290] width 9 height 9
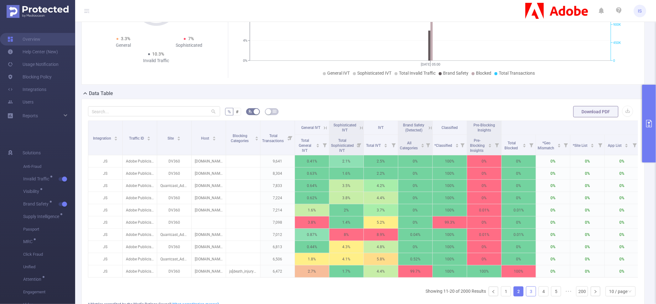
click at [527, 296] on link "3" at bounding box center [531, 290] width 9 height 9
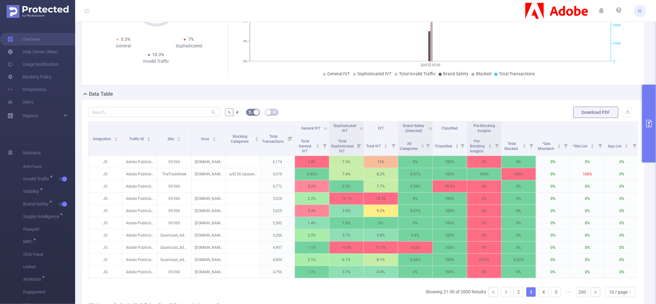
scroll to position [78, 0]
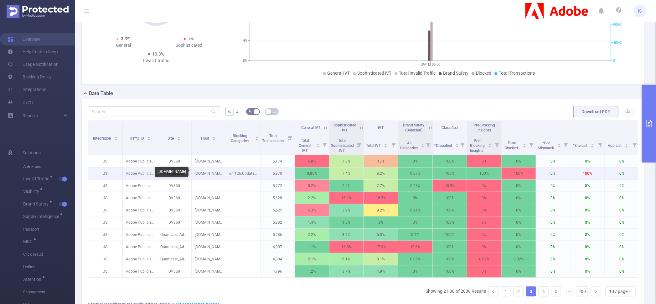
click at [215, 173] on p "[DOMAIN_NAME]" at bounding box center [209, 173] width 34 height 12
click at [215, 172] on p "[DOMAIN_NAME]" at bounding box center [209, 173] width 34 height 12
copy p "[DOMAIN_NAME]"
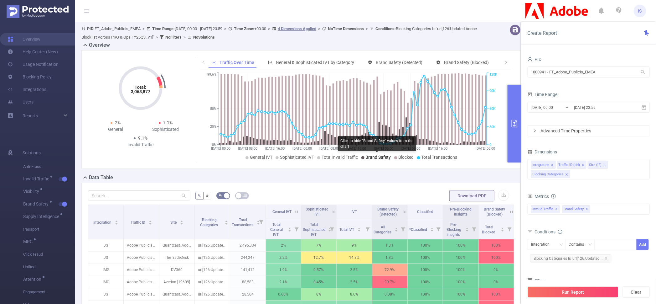
click at [366, 155] on span "Brand Safety" at bounding box center [378, 156] width 25 height 5
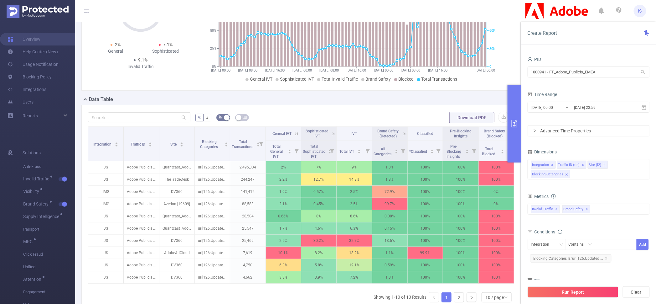
scroll to position [0, 1]
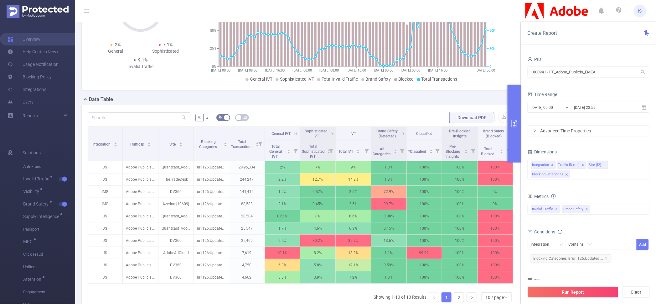
click at [508, 135] on icon at bounding box center [511, 134] width 6 height 6
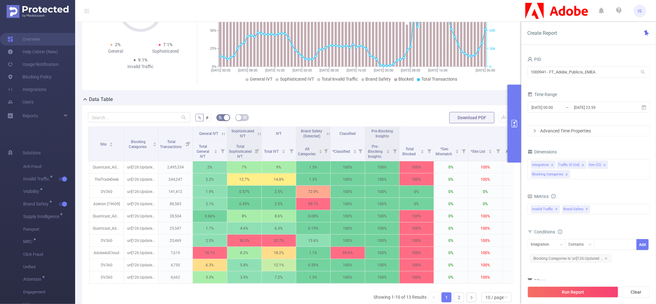
scroll to position [0, 0]
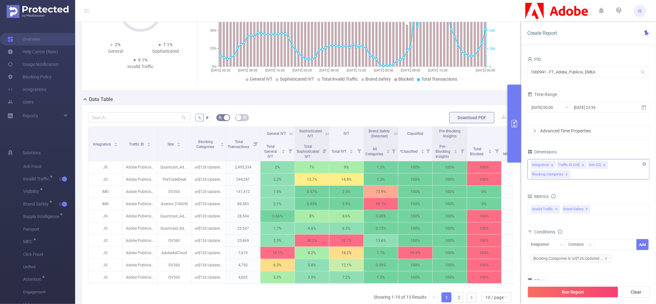
click at [575, 175] on div "Integration Traffic ID (tid) Site (l2) Blocking Categories" at bounding box center [589, 169] width 122 height 20
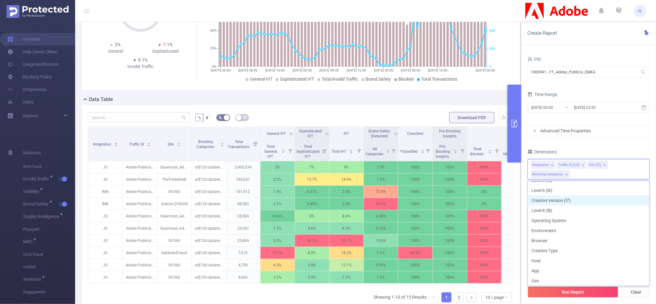
scroll to position [78, 0]
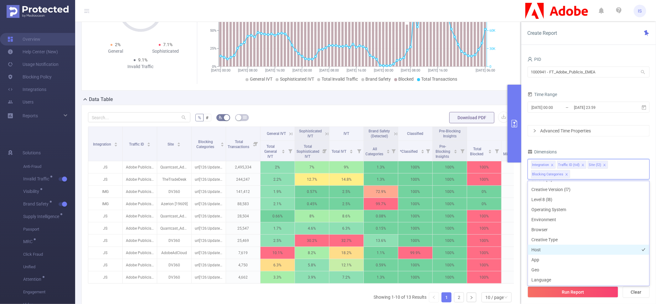
click at [550, 248] on li "Host" at bounding box center [589, 249] width 122 height 10
click at [597, 107] on input "[DATE] 23:59" at bounding box center [599, 107] width 51 height 8
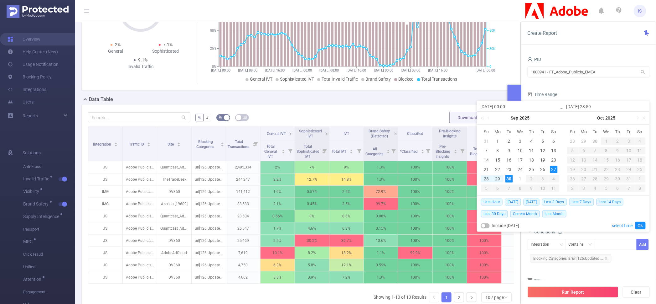
click at [589, 93] on div "Time Range" at bounding box center [589, 95] width 122 height 10
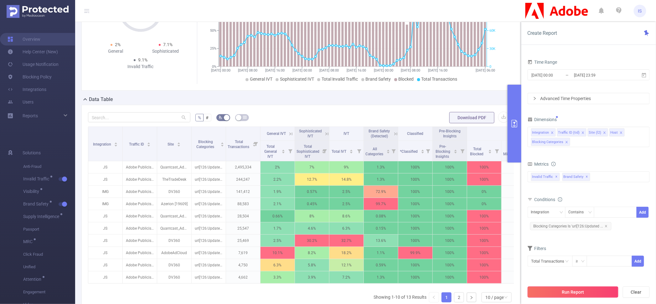
click at [574, 293] on button "Run Report" at bounding box center [573, 291] width 91 height 11
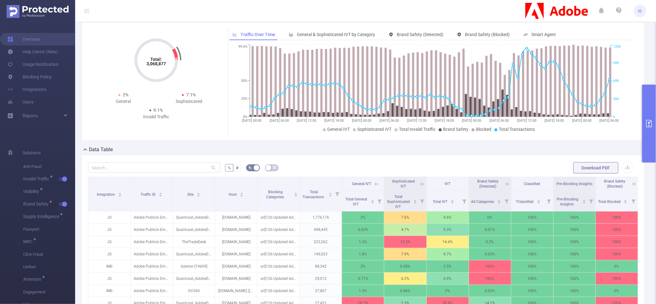
scroll to position [78, 0]
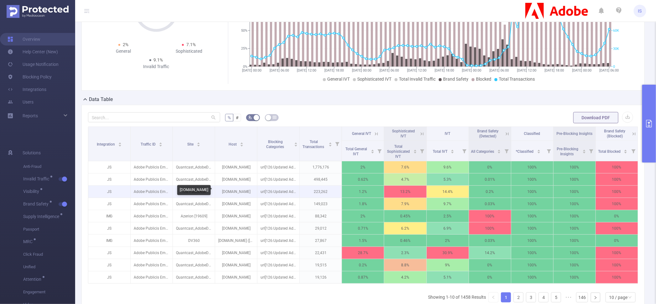
drag, startPoint x: 248, startPoint y: 191, endPoint x: 217, endPoint y: 189, distance: 31.0
click at [217, 189] on p "[DOMAIN_NAME]" at bounding box center [236, 191] width 42 height 12
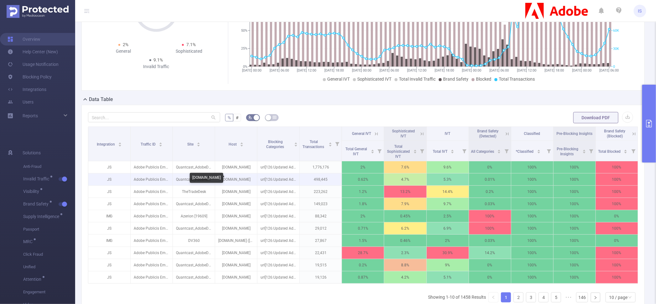
click at [232, 177] on p "[DOMAIN_NAME]" at bounding box center [236, 179] width 42 height 12
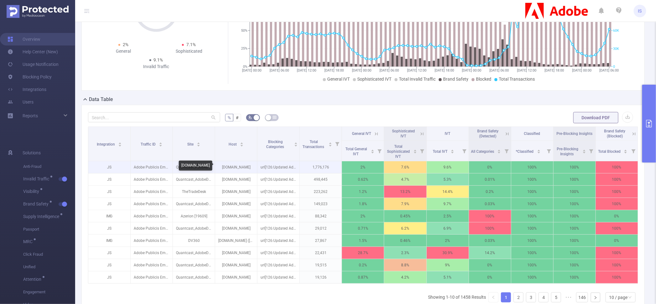
click at [231, 166] on p "[DOMAIN_NAME]" at bounding box center [236, 167] width 42 height 12
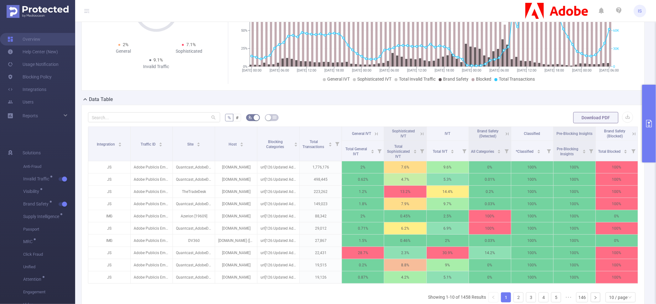
click at [631, 133] on icon at bounding box center [634, 134] width 6 height 6
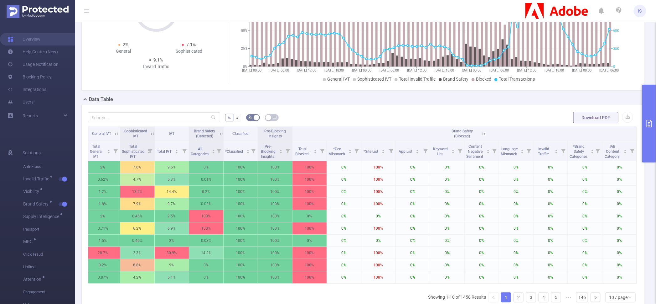
scroll to position [0, 0]
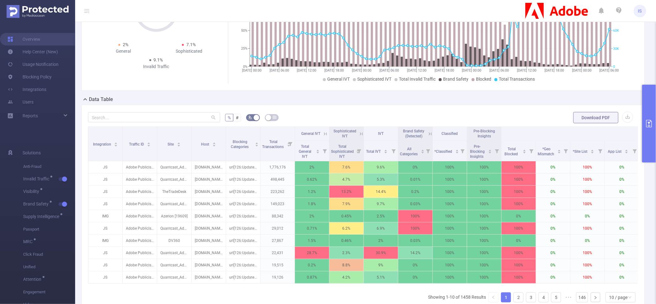
click at [644, 146] on button "primary" at bounding box center [649, 124] width 14 height 78
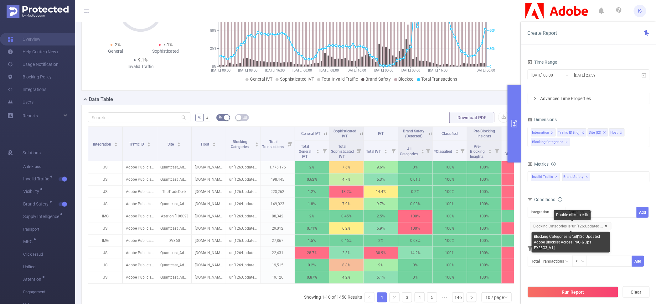
click at [605, 226] on icon "icon: close" at bounding box center [606, 226] width 2 height 2
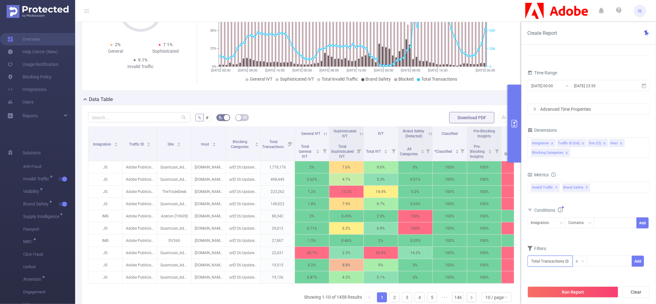
click at [547, 263] on input "text" at bounding box center [550, 260] width 45 height 11
click at [548, 221] on li "Brand Safety" at bounding box center [550, 224] width 45 height 10
click at [599, 231] on li "Brand Safety (Blocked)" at bounding box center [601, 234] width 58 height 10
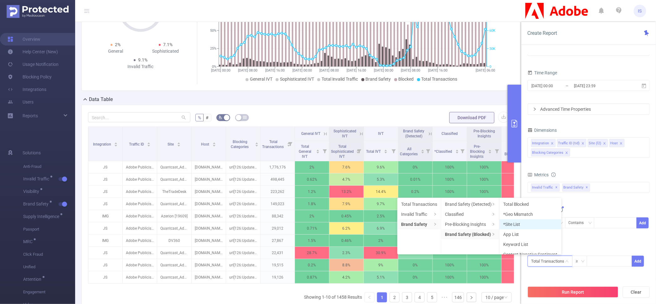
click at [528, 225] on li "*Site List" at bounding box center [531, 224] width 62 height 10
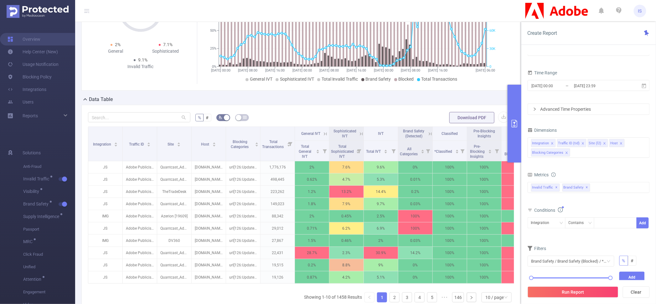
click at [595, 244] on div "Filters" at bounding box center [589, 249] width 122 height 10
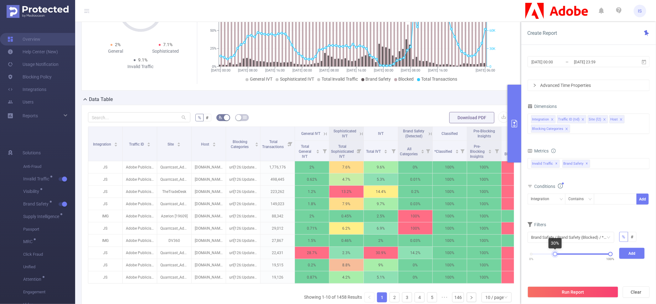
drag, startPoint x: 532, startPoint y: 255, endPoint x: 555, endPoint y: 255, distance: 23.8
click at [555, 255] on div at bounding box center [555, 254] width 4 height 4
click at [634, 253] on button "Add" at bounding box center [633, 252] width 26 height 11
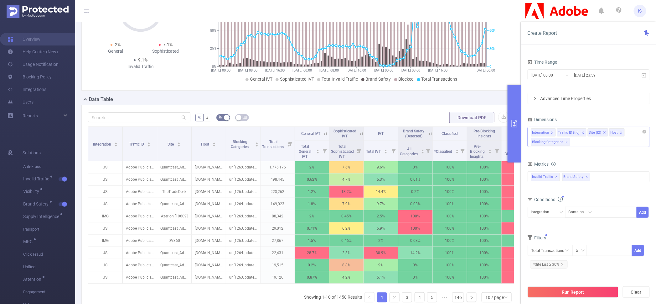
click at [584, 141] on div "Integration Traffic ID (tid) Site (l2) Host Blocking Categories" at bounding box center [589, 137] width 122 height 20
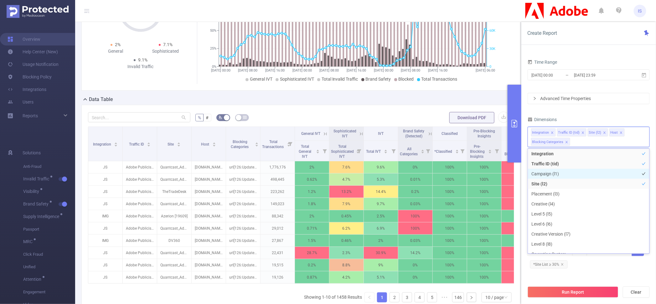
click at [569, 176] on li "Campaign (l1)" at bounding box center [589, 174] width 122 height 10
click at [580, 120] on div "Dimensions" at bounding box center [589, 120] width 122 height 10
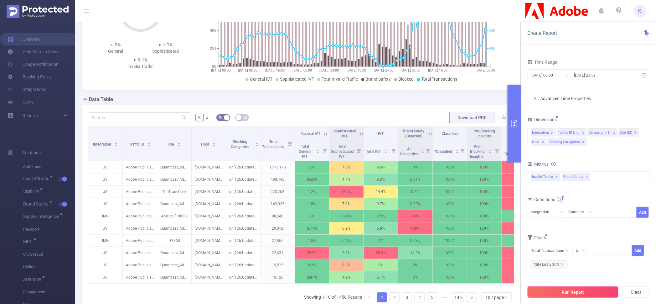
click at [563, 288] on button "Run Report" at bounding box center [573, 291] width 91 height 11
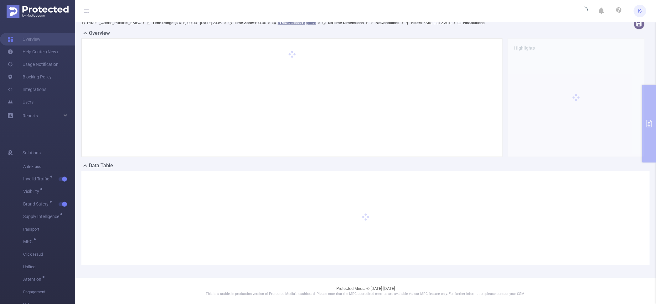
scroll to position [0, 0]
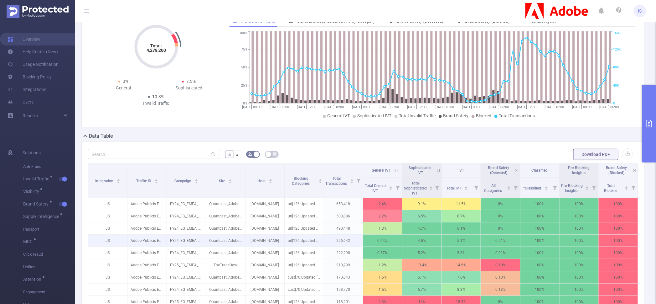
scroll to position [78, 0]
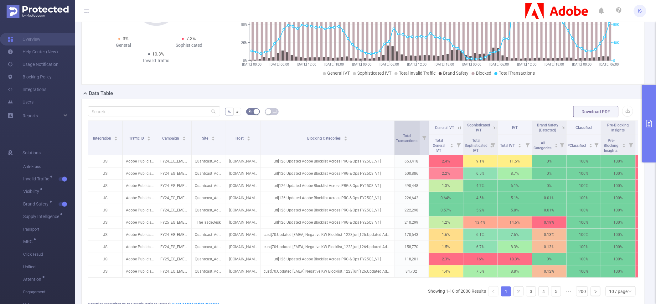
drag, startPoint x: 320, startPoint y: 147, endPoint x: 397, endPoint y: 153, distance: 77.6
click at [397, 135] on tr "Integration Traffic ID Campaign Site Host Blocking Categories Total Transaction…" at bounding box center [379, 128] width 582 height 14
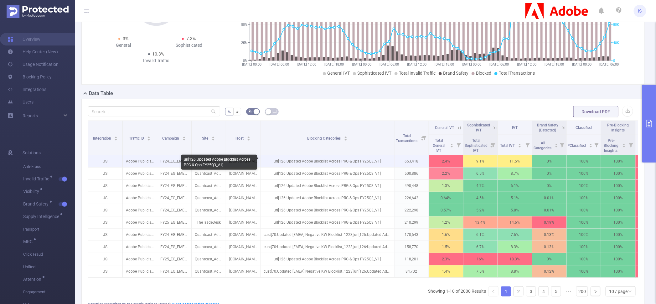
click at [325, 159] on p "url[126:Updated Adobe Blocklist Across PRG & Ops FY25Q3_V1]" at bounding box center [328, 161] width 134 height 12
click at [268, 163] on p "url[126:Updated Adobe Blocklist Across PRG & Ops FY25Q3_V1]" at bounding box center [328, 161] width 134 height 12
drag, startPoint x: 279, startPoint y: 162, endPoint x: 379, endPoint y: 162, distance: 99.3
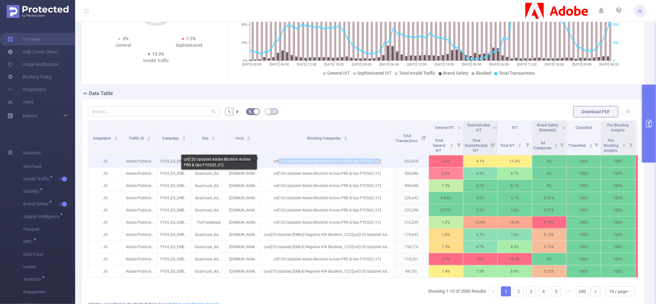
click at [379, 162] on p "url[126:Updated Adobe Blocklist Across PRG & Ops FY25Q3_V1]" at bounding box center [328, 161] width 134 height 12
copy p "126:Updated Adobe Blocklist Across PRG & Ops FY25Q3_V1"
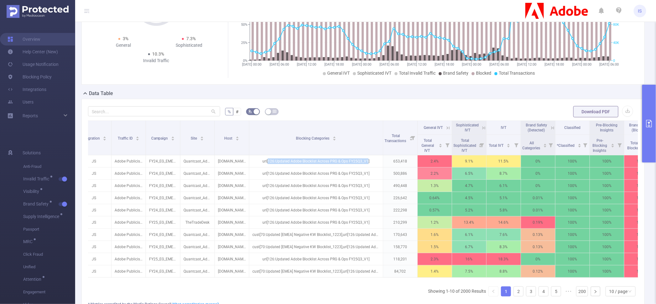
scroll to position [0, 39]
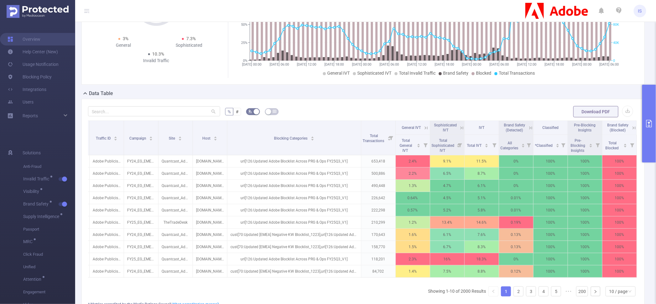
click at [631, 125] on icon at bounding box center [634, 128] width 6 height 6
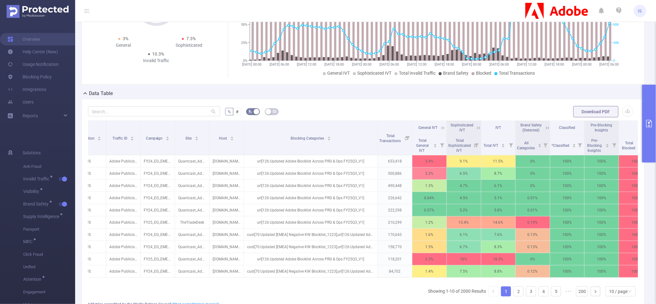
scroll to position [0, 0]
